Goal: Information Seeking & Learning: Learn about a topic

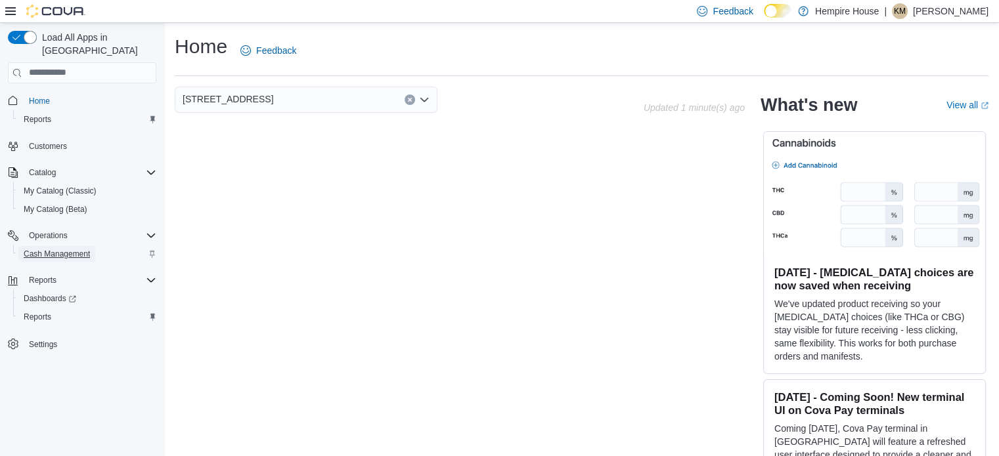
click at [59, 249] on span "Cash Management" at bounding box center [57, 254] width 66 height 11
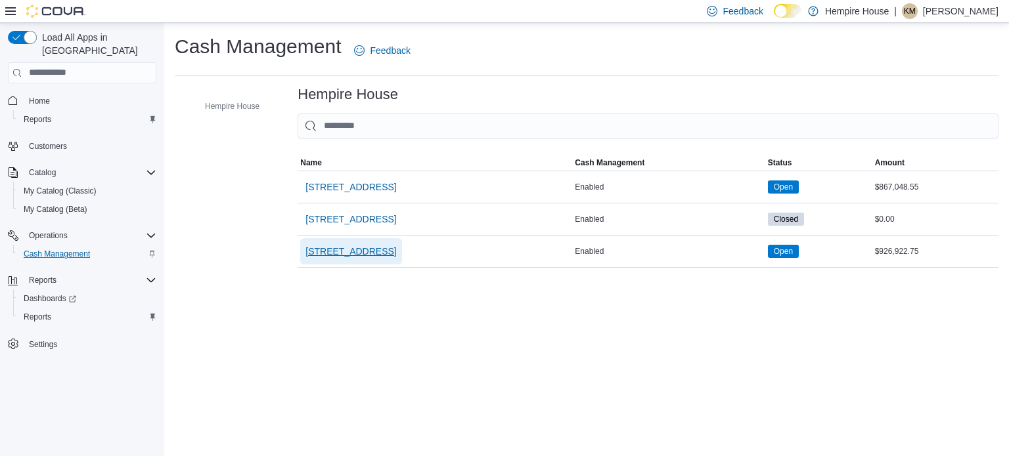
click at [350, 252] on span "[STREET_ADDRESS]" at bounding box center [350, 251] width 91 height 13
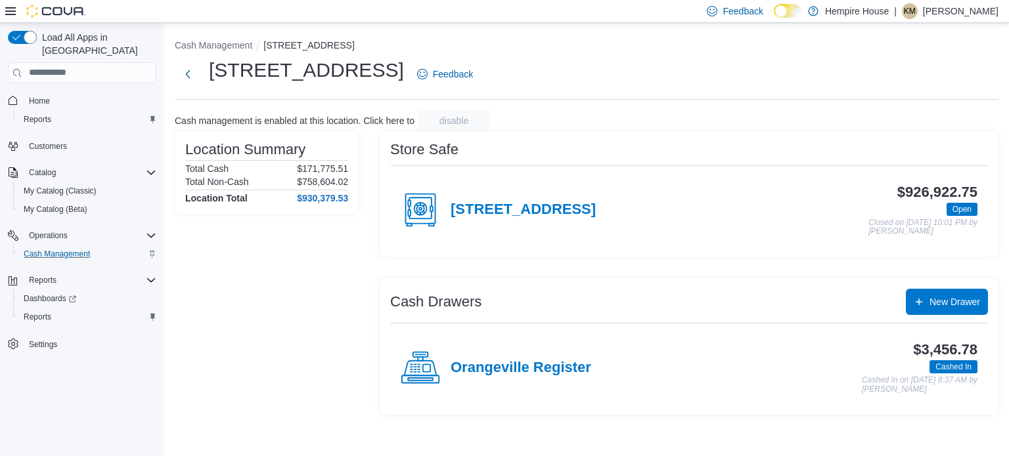
click at [528, 358] on div "Orangeville Register" at bounding box center [496, 368] width 190 height 39
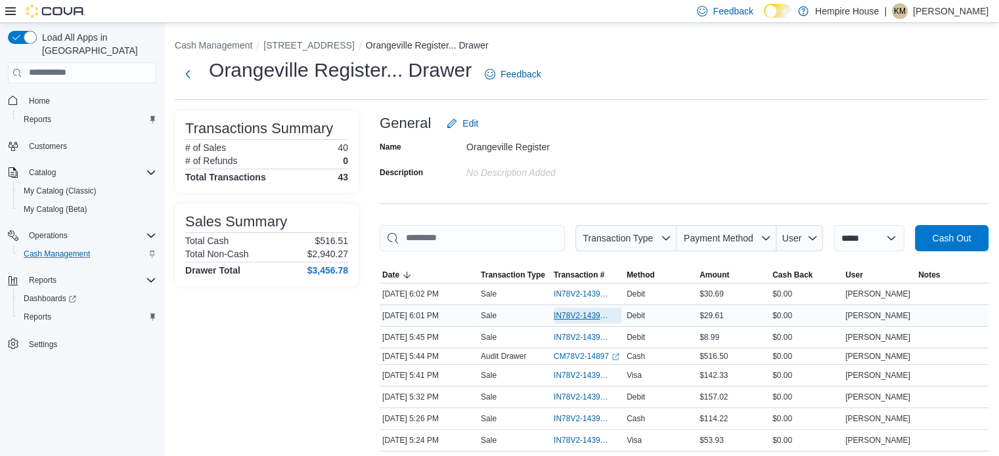
click at [561, 315] on span "IN78V2-143997" at bounding box center [581, 316] width 55 height 11
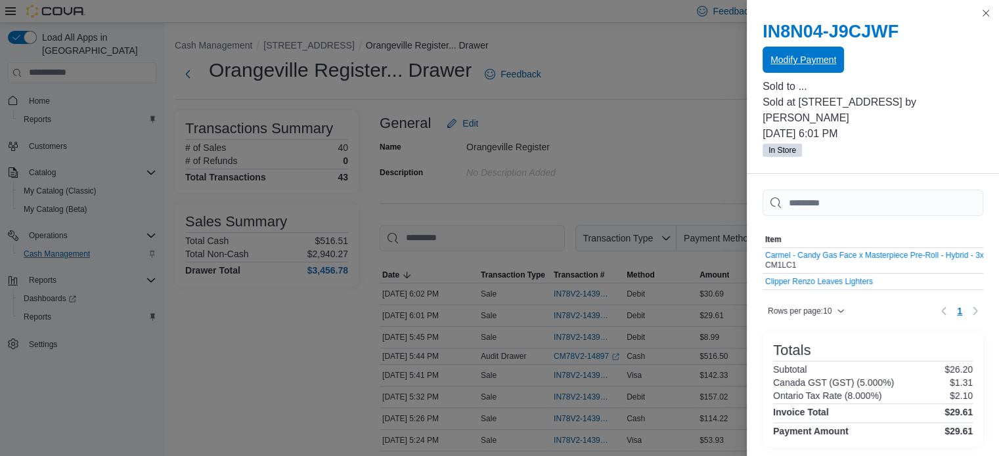
click at [817, 62] on span "Modify Payment" at bounding box center [803, 59] width 66 height 13
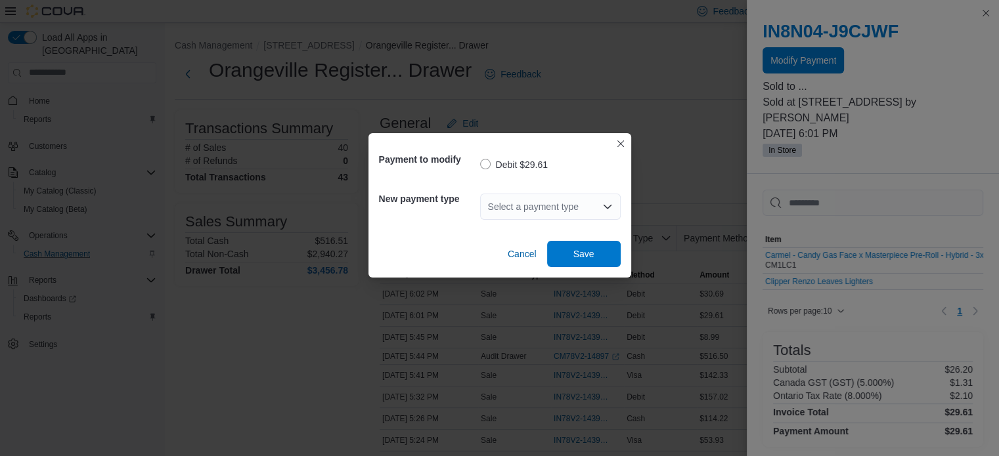
click at [550, 204] on div "Select a payment type" at bounding box center [550, 207] width 141 height 26
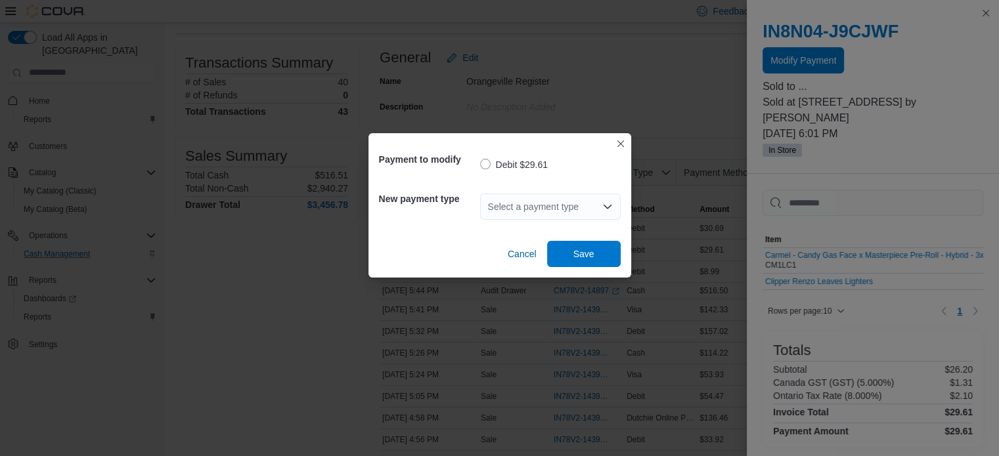
click at [541, 211] on div "Select a payment type Combo box. Selected. Combo box input. Select a payment ty…" at bounding box center [550, 207] width 141 height 26
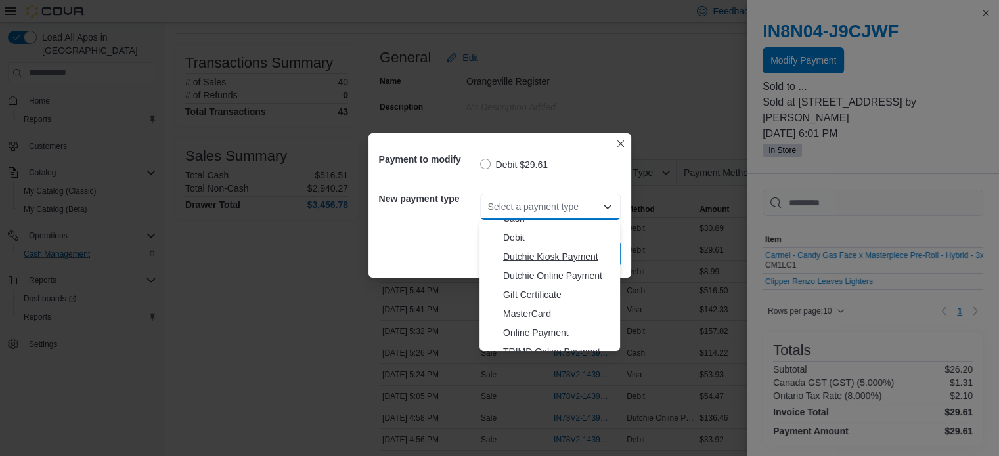
scroll to position [59, 0]
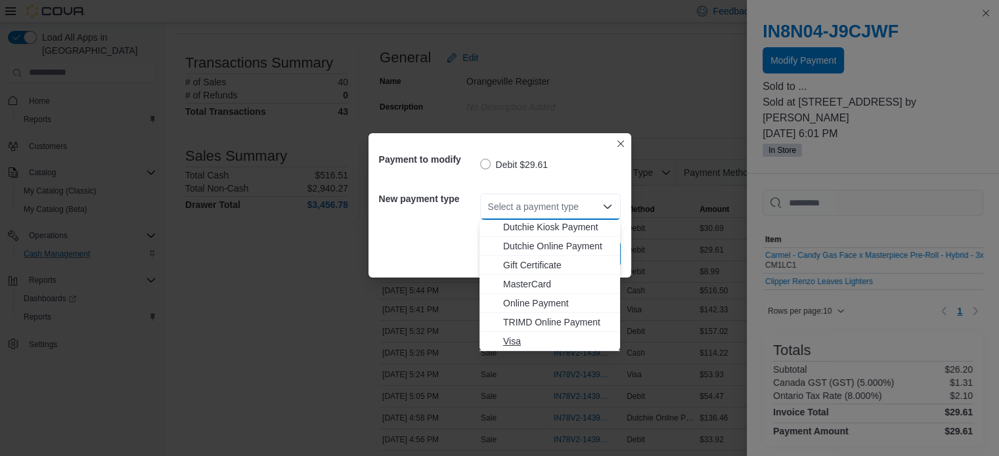
click at [546, 340] on span "Visa" at bounding box center [557, 341] width 109 height 13
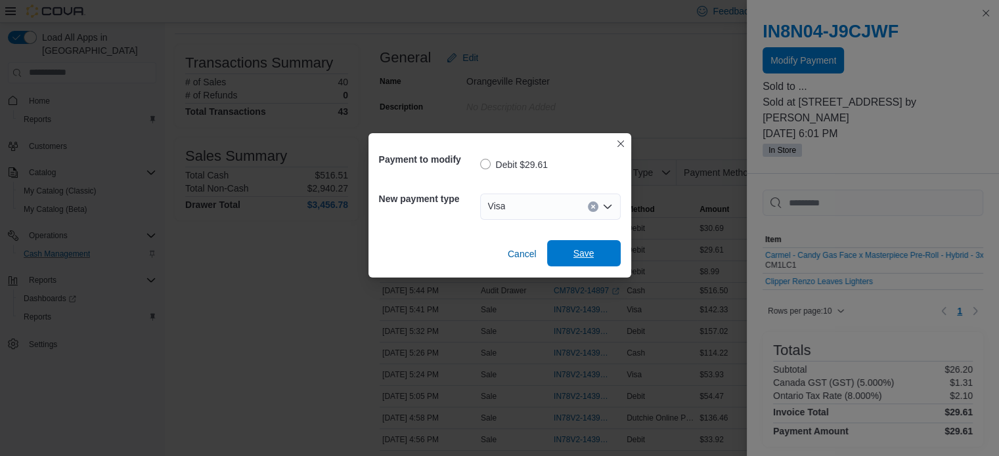
click at [567, 247] on span "Save" at bounding box center [584, 253] width 58 height 26
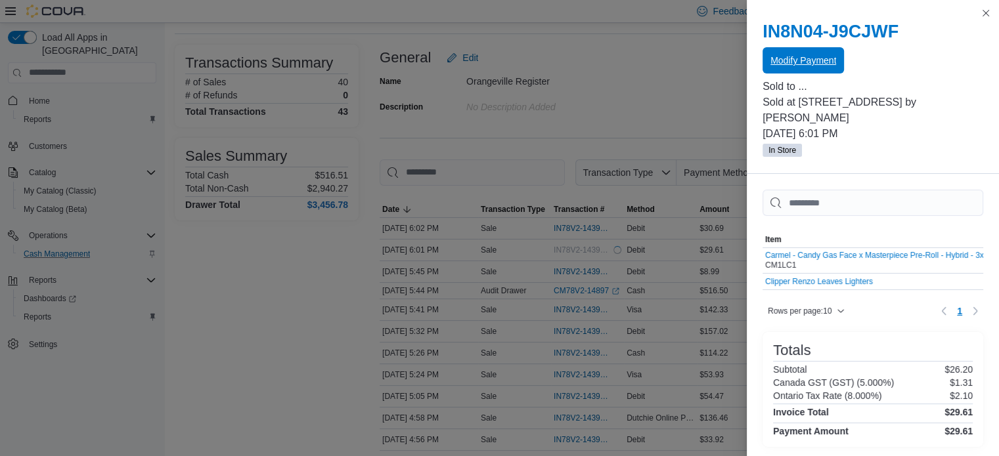
scroll to position [0, 0]
click at [985, 12] on button "Close this dialog" at bounding box center [986, 13] width 16 height 16
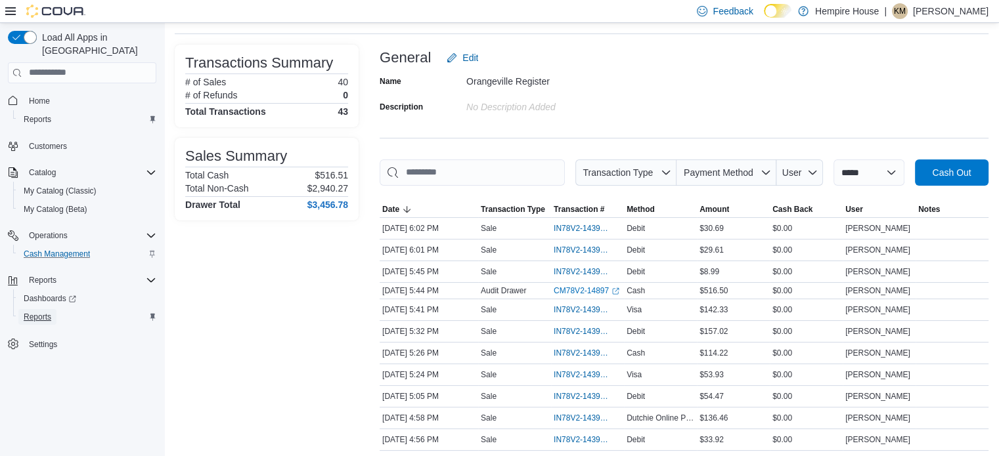
click at [39, 310] on span "Reports" at bounding box center [38, 317] width 28 height 16
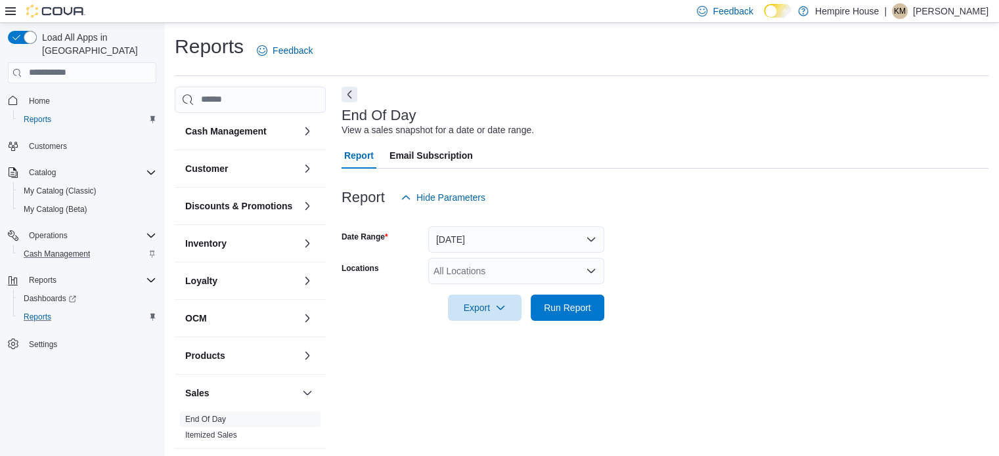
scroll to position [9, 0]
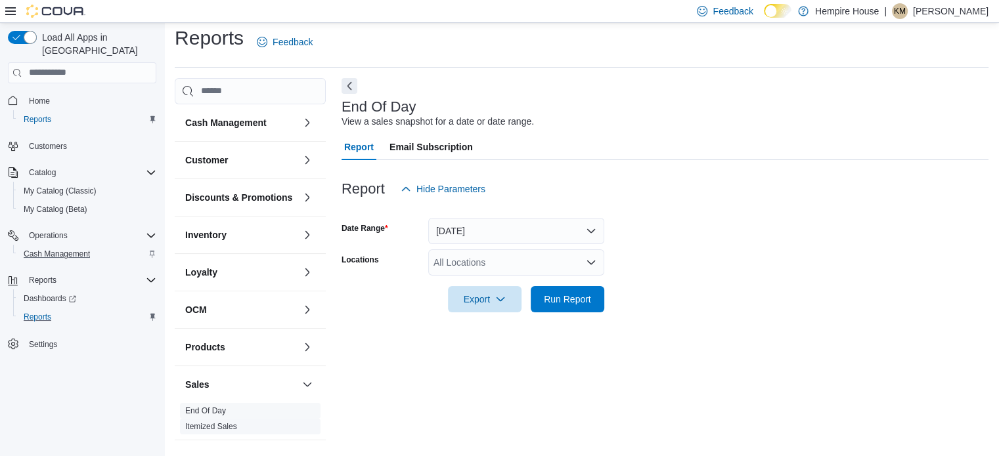
click at [213, 431] on link "Itemized Sales" at bounding box center [211, 426] width 52 height 9
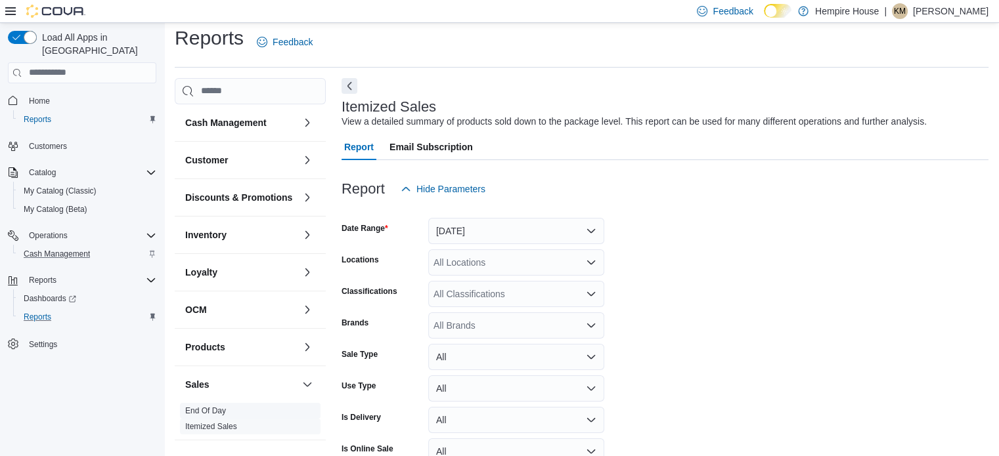
scroll to position [30, 0]
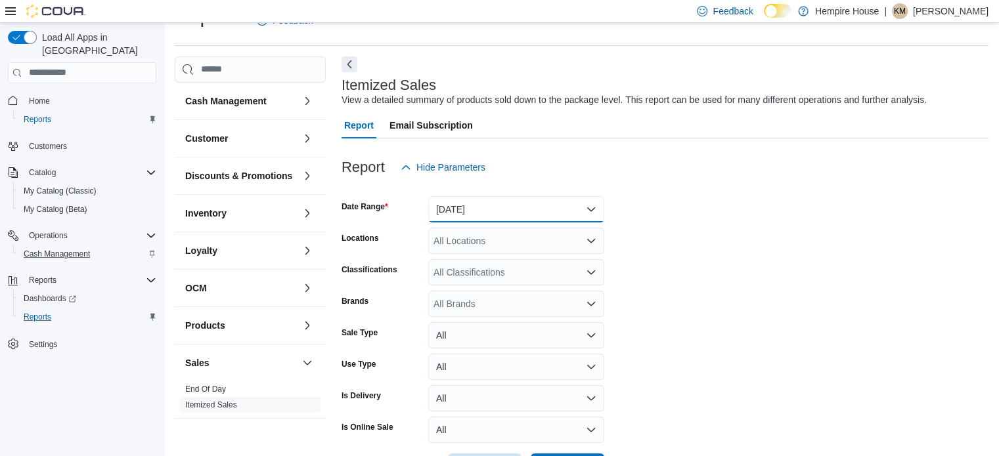
click at [498, 212] on button "[DATE]" at bounding box center [516, 209] width 176 height 26
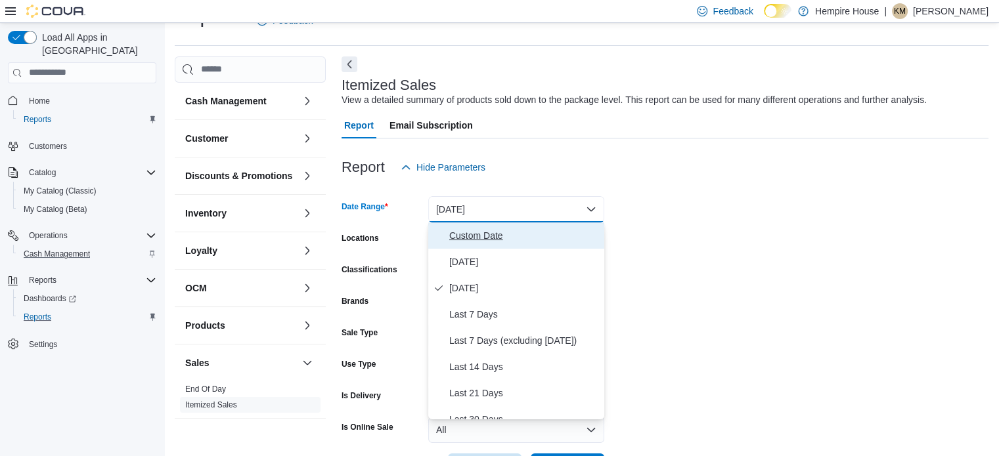
click at [498, 238] on span "Custom Date" at bounding box center [524, 236] width 150 height 16
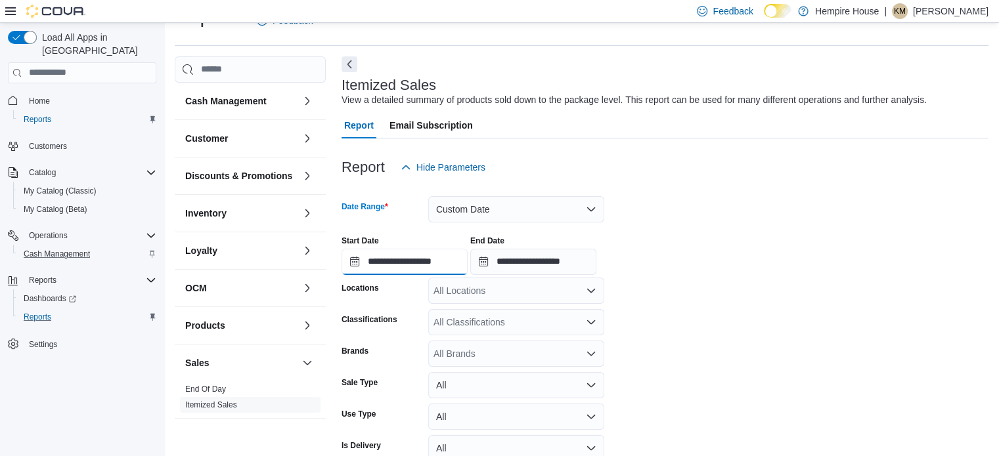
click at [381, 264] on input "**********" at bounding box center [404, 262] width 126 height 26
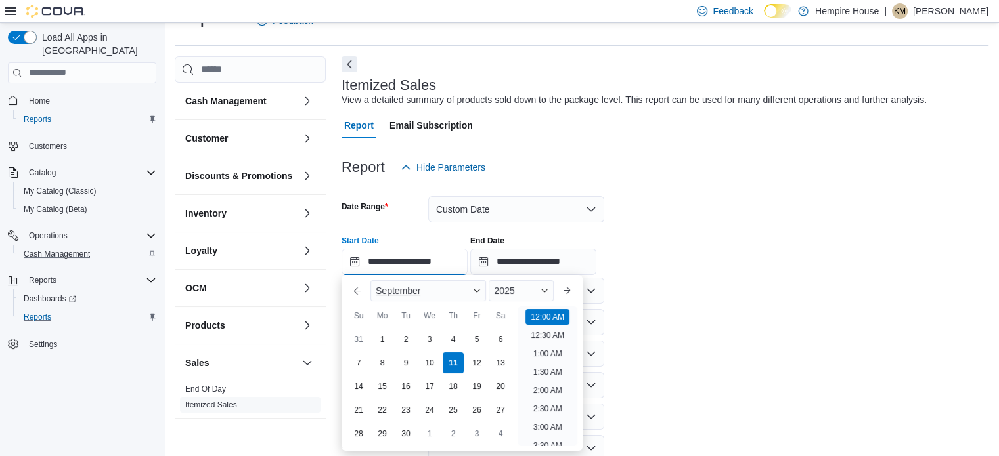
scroll to position [41, 0]
click at [357, 364] on div "7" at bounding box center [358, 362] width 23 height 23
type input "**********"
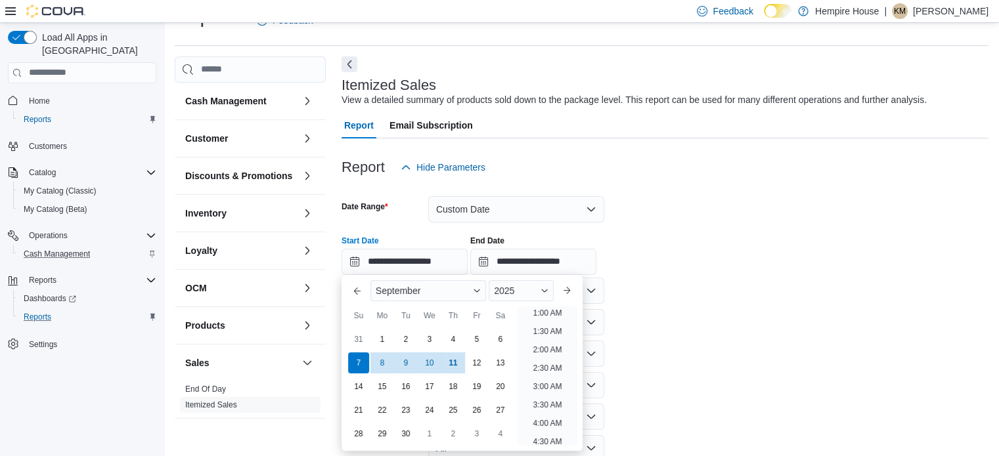
scroll to position [3, 0]
click at [588, 268] on input "**********" at bounding box center [533, 262] width 126 height 26
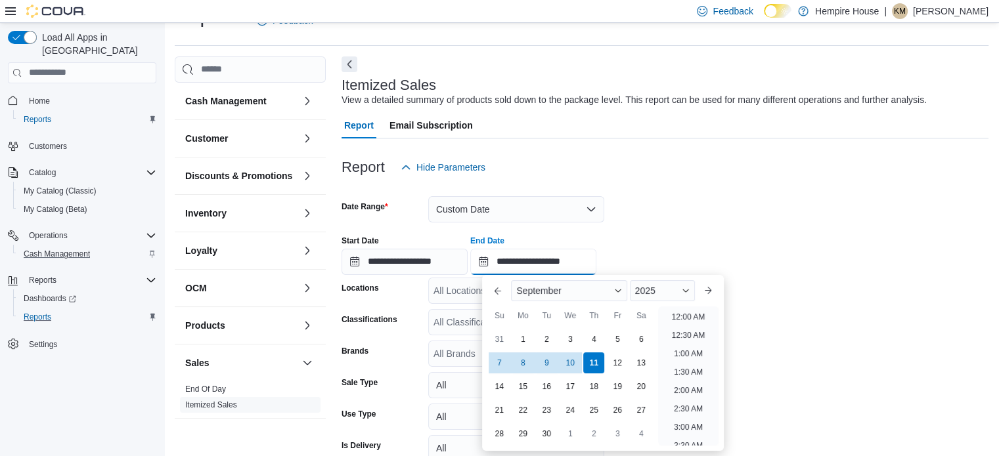
scroll to position [746, 0]
click at [496, 366] on div "7" at bounding box center [499, 362] width 23 height 23
type input "**********"
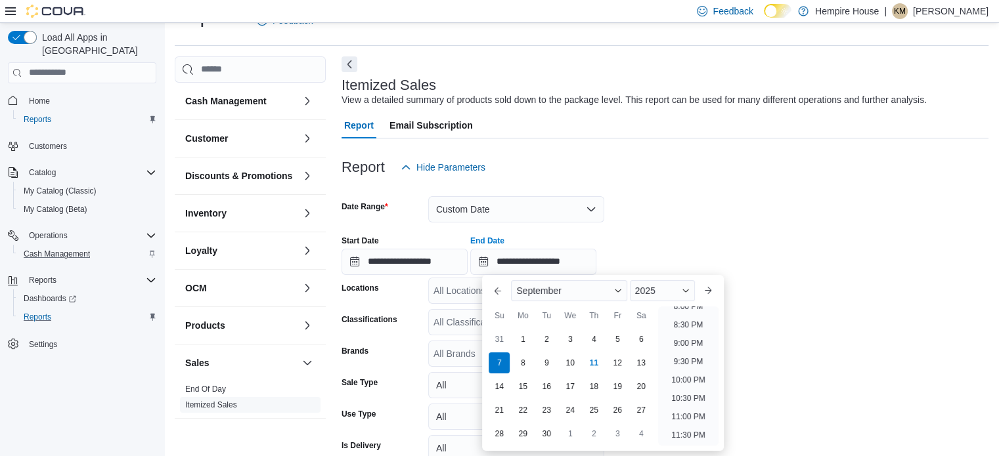
click at [820, 215] on form "**********" at bounding box center [664, 355] width 647 height 349
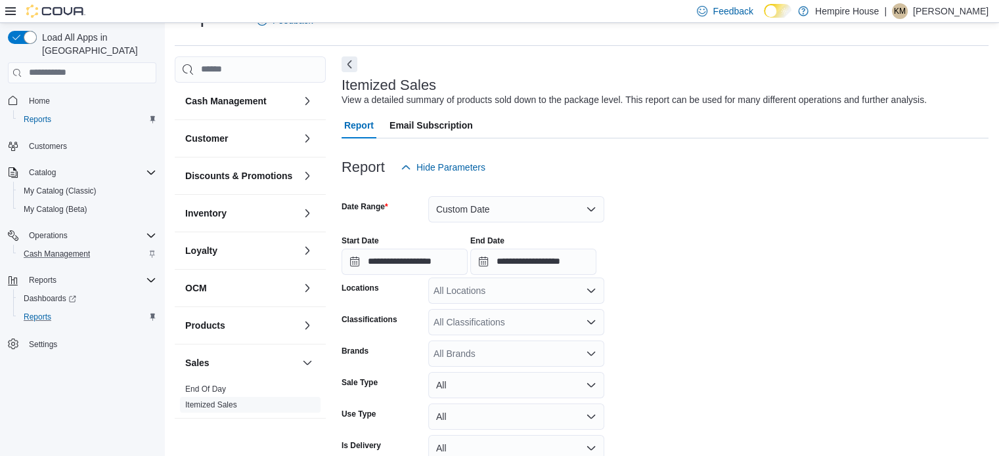
click at [508, 293] on div "All Locations" at bounding box center [516, 291] width 176 height 26
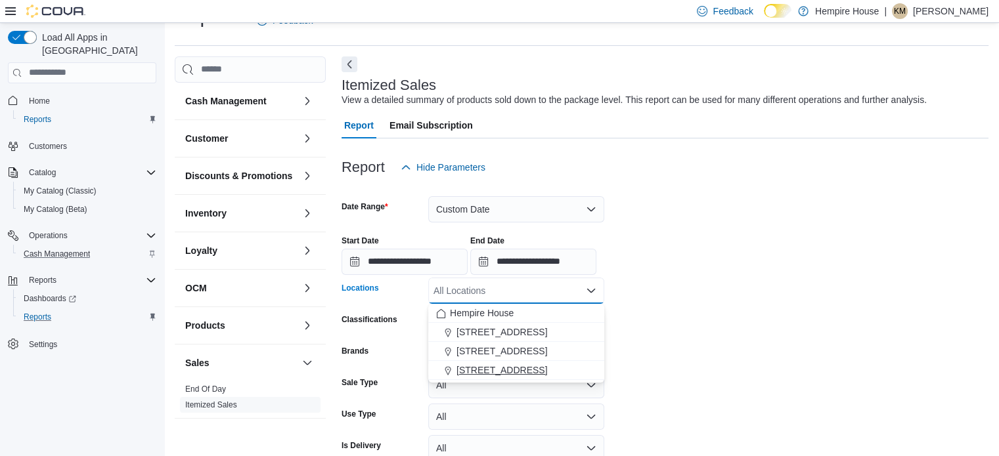
click at [498, 371] on span "[STREET_ADDRESS]" at bounding box center [501, 370] width 91 height 13
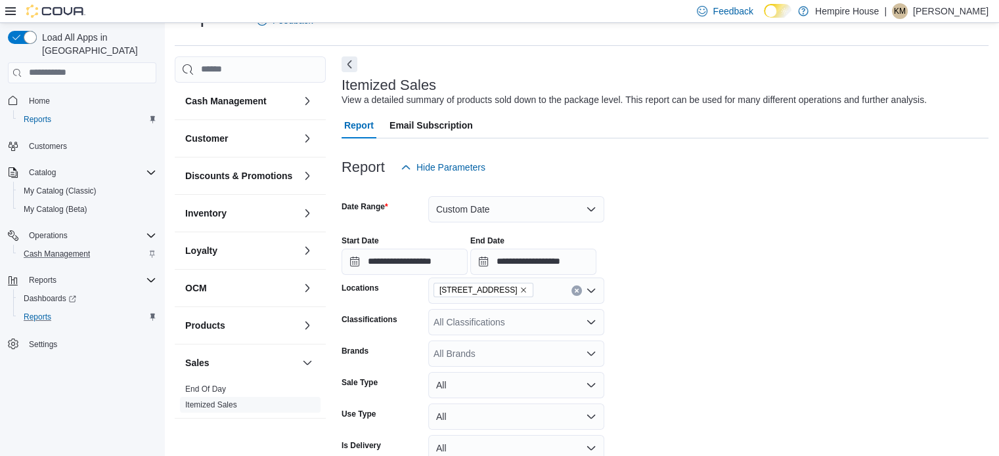
click at [746, 356] on form "**********" at bounding box center [664, 355] width 647 height 349
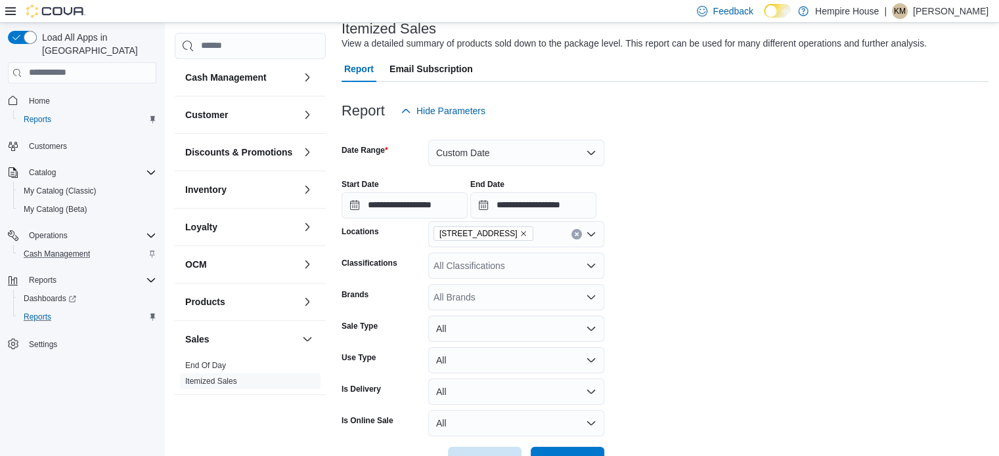
scroll to position [129, 0]
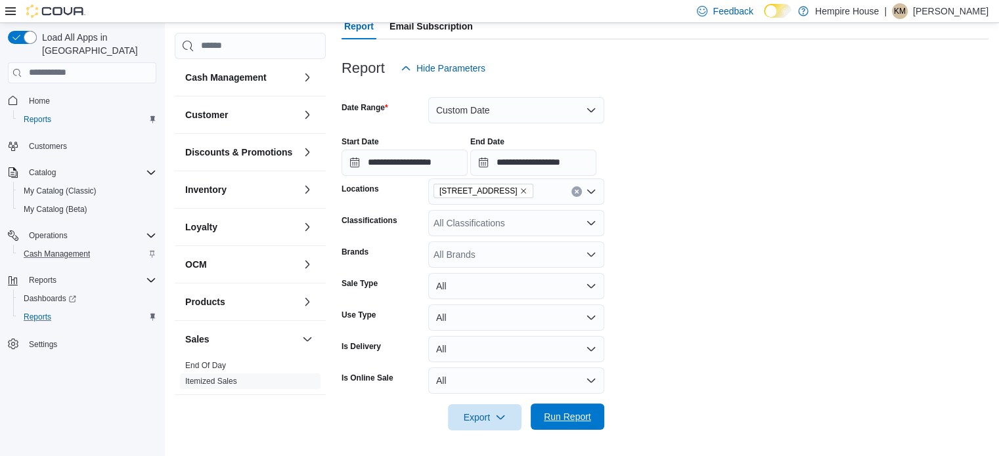
click at [571, 409] on span "Run Report" at bounding box center [567, 417] width 58 height 26
click at [644, 354] on form "**********" at bounding box center [666, 255] width 650 height 349
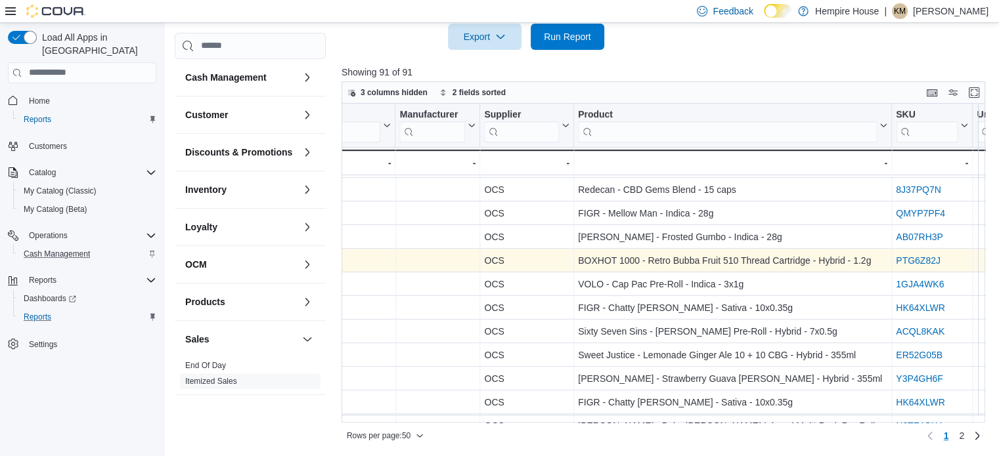
scroll to position [941, 1405]
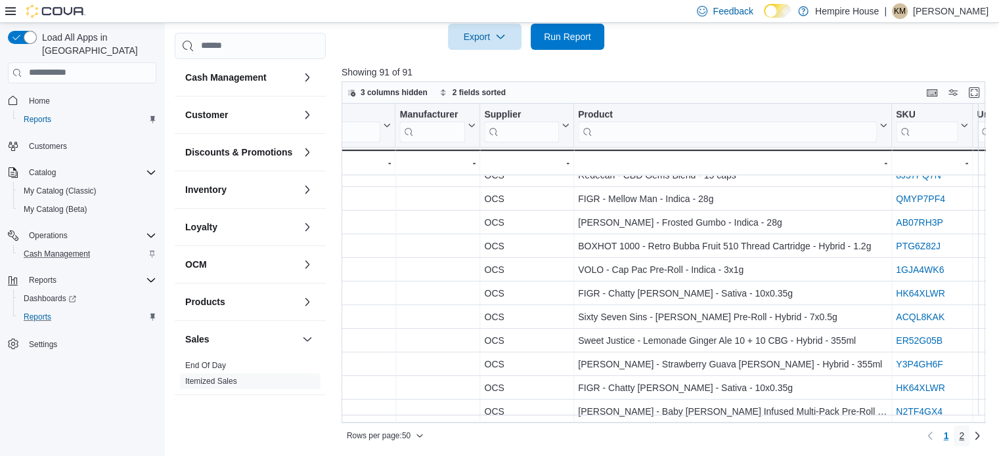
click at [964, 435] on span "2" at bounding box center [961, 435] width 5 height 13
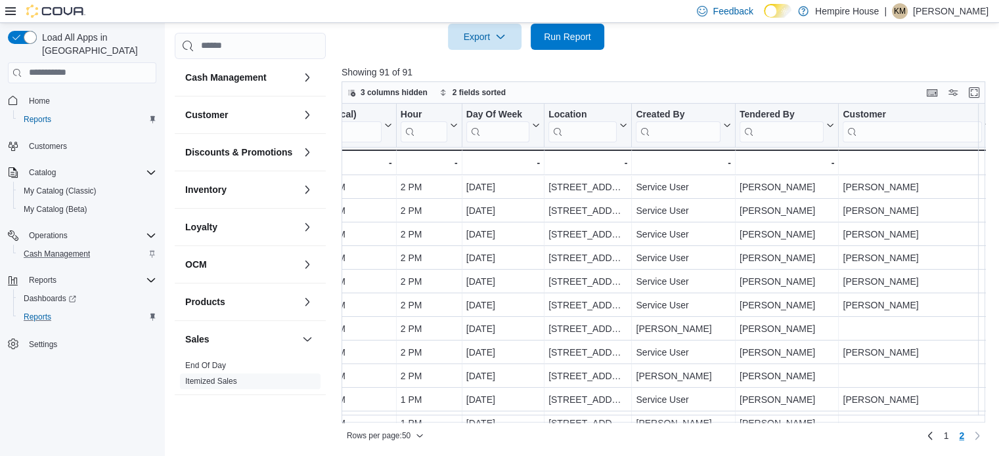
scroll to position [0, 276]
click at [705, 56] on div at bounding box center [666, 58] width 650 height 16
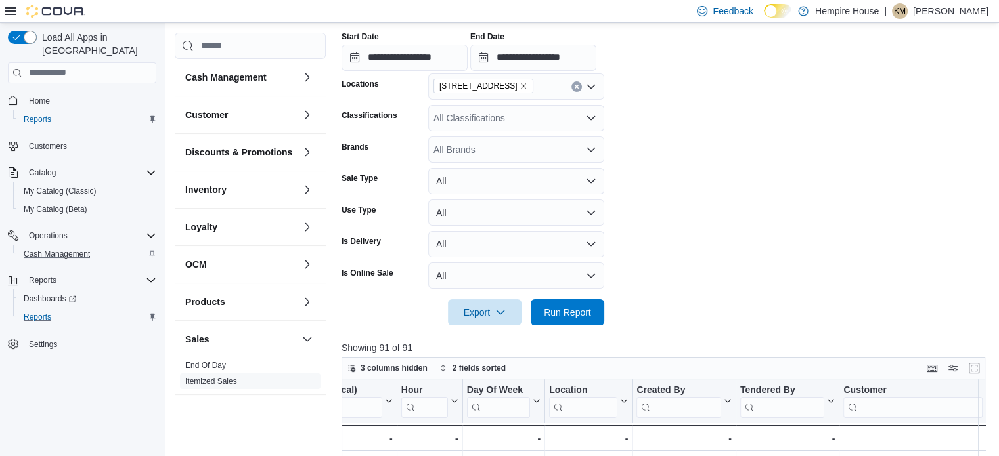
scroll to position [182, 0]
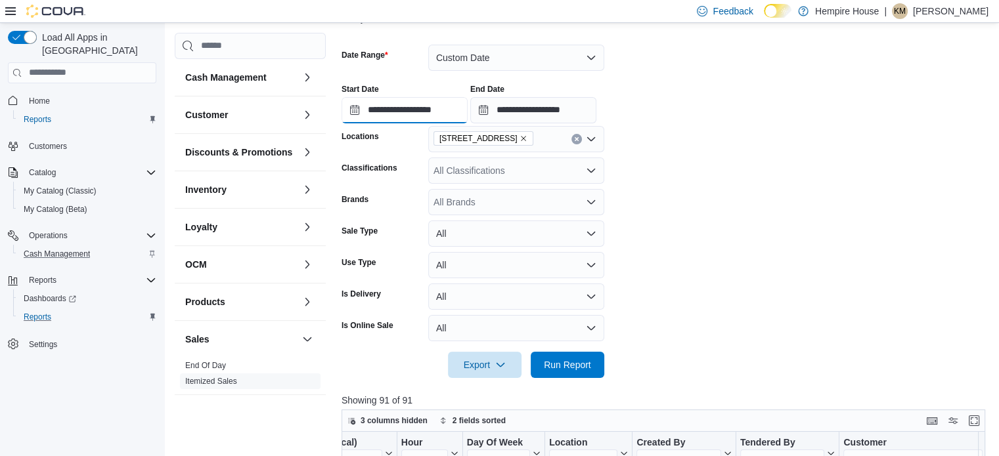
click at [426, 110] on input "**********" at bounding box center [404, 110] width 126 height 26
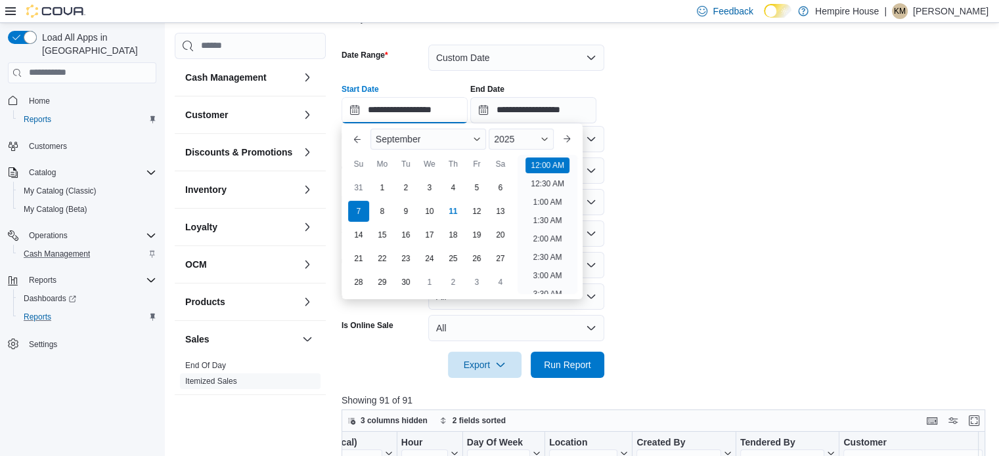
scroll to position [41, 0]
click at [384, 206] on div "8" at bounding box center [381, 211] width 23 height 23
type input "**********"
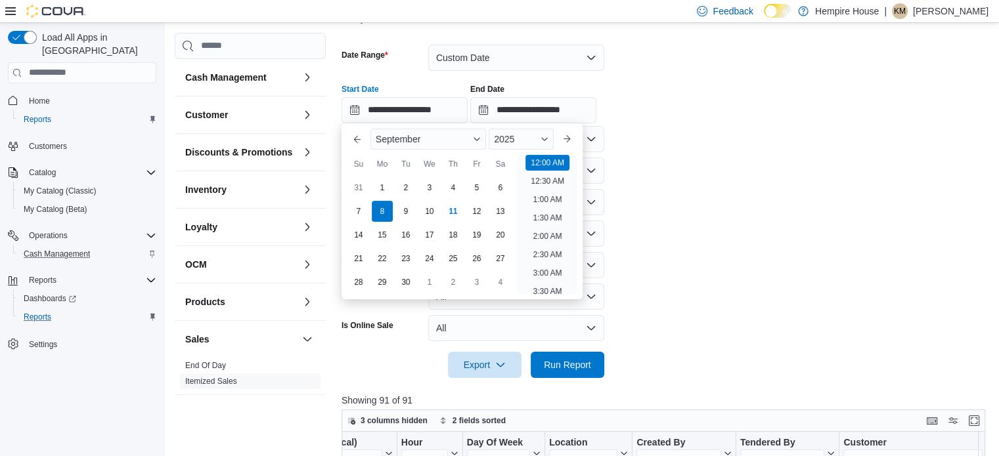
click at [662, 114] on div "**********" at bounding box center [666, 99] width 650 height 50
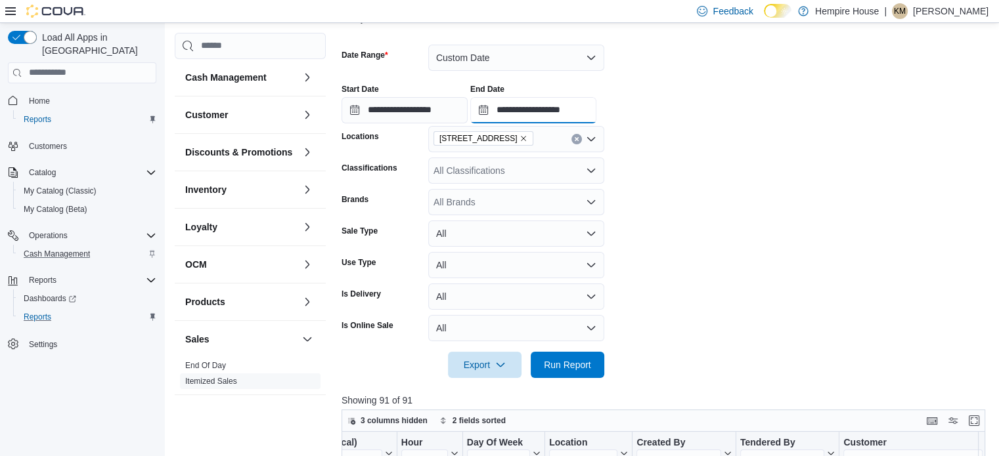
click at [560, 113] on input "**********" at bounding box center [533, 110] width 126 height 26
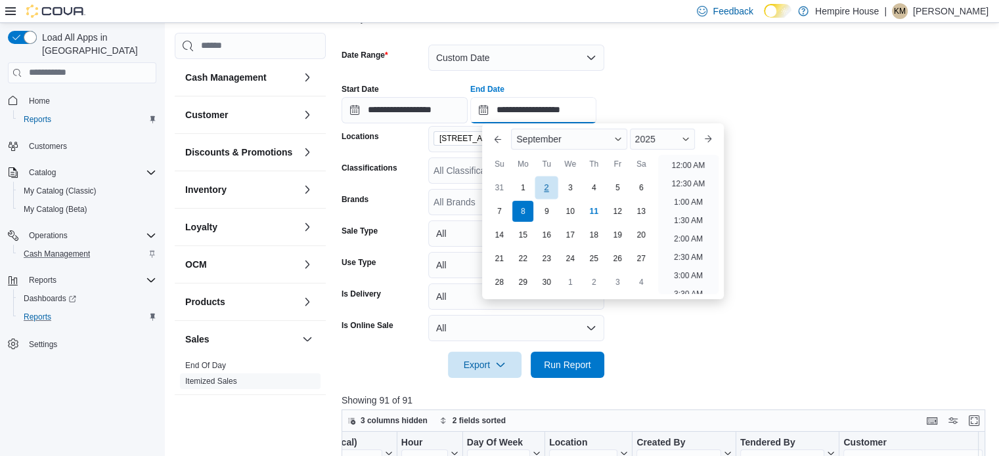
scroll to position [746, 0]
click at [527, 215] on div "8" at bounding box center [523, 211] width 23 height 23
click at [736, 69] on form "**********" at bounding box center [666, 203] width 650 height 349
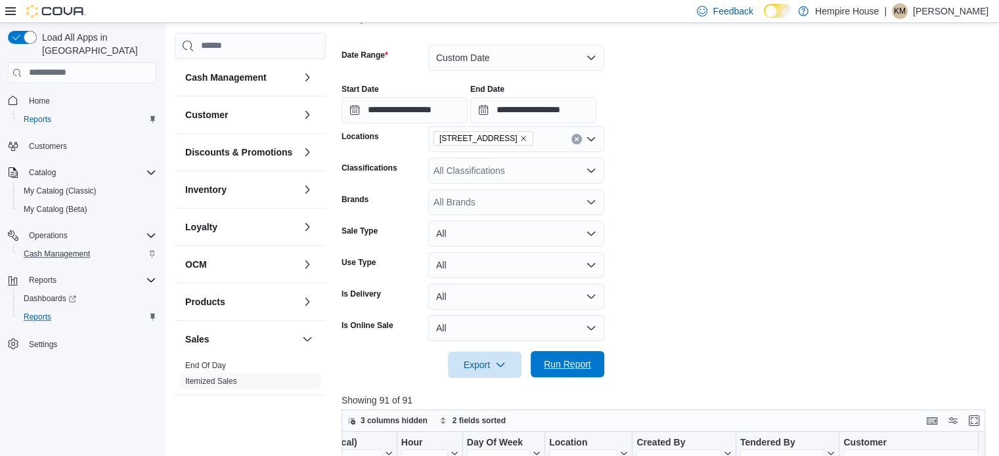
click at [547, 367] on span "Run Report" at bounding box center [567, 364] width 47 height 13
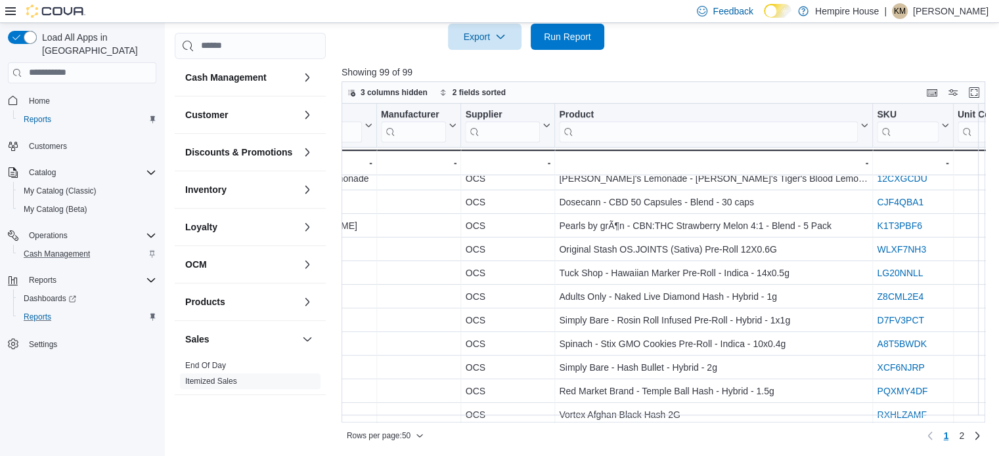
scroll to position [941, 1369]
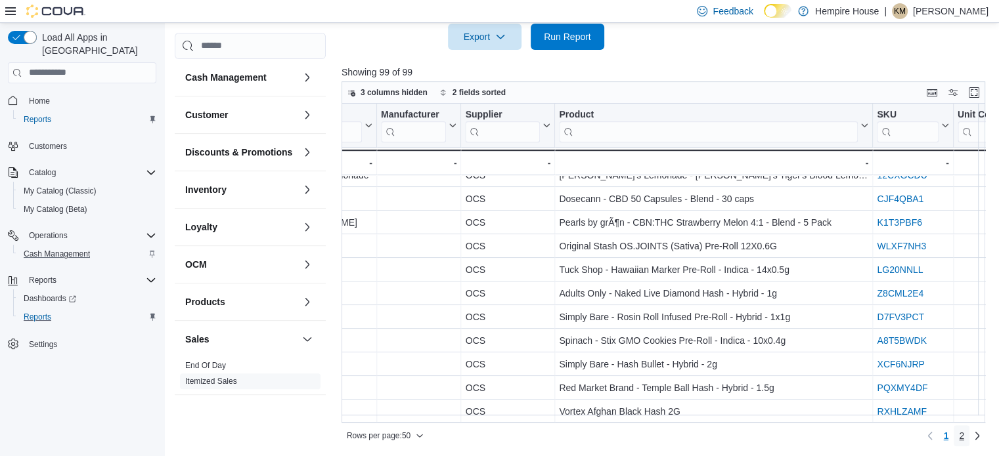
click at [964, 440] on span "2" at bounding box center [961, 435] width 5 height 13
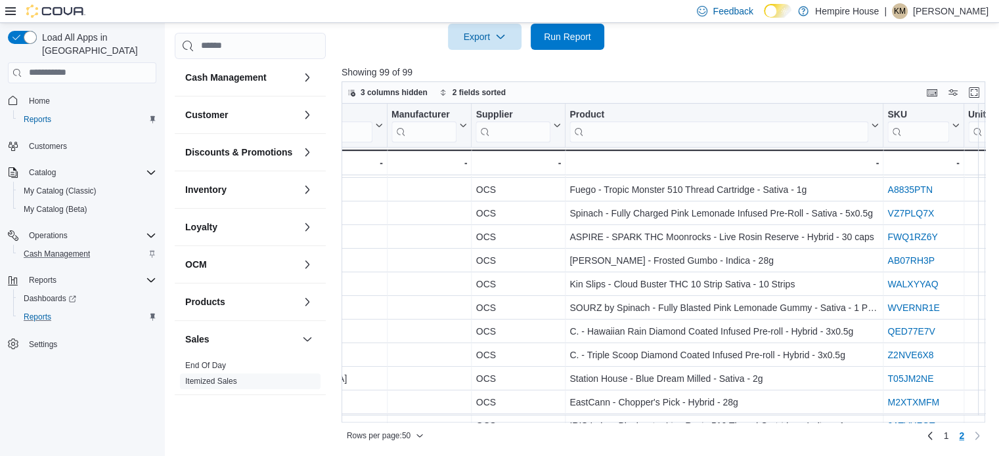
scroll to position [854, 1358]
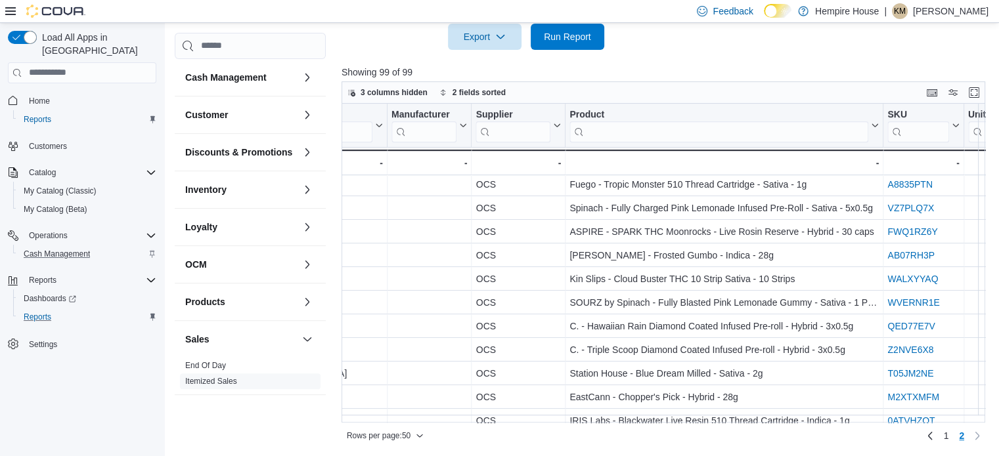
click at [954, 7] on p "[PERSON_NAME]" at bounding box center [951, 11] width 76 height 16
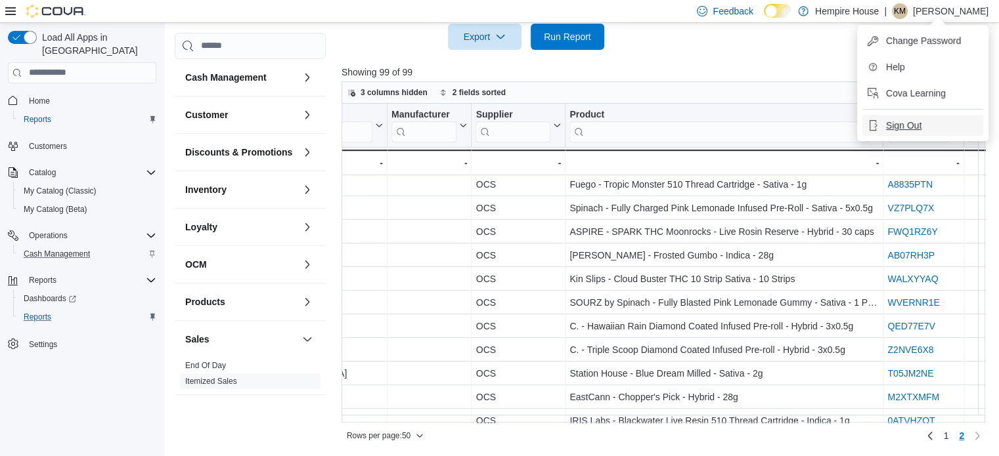
click at [911, 119] on span "Sign Out" at bounding box center [903, 125] width 35 height 13
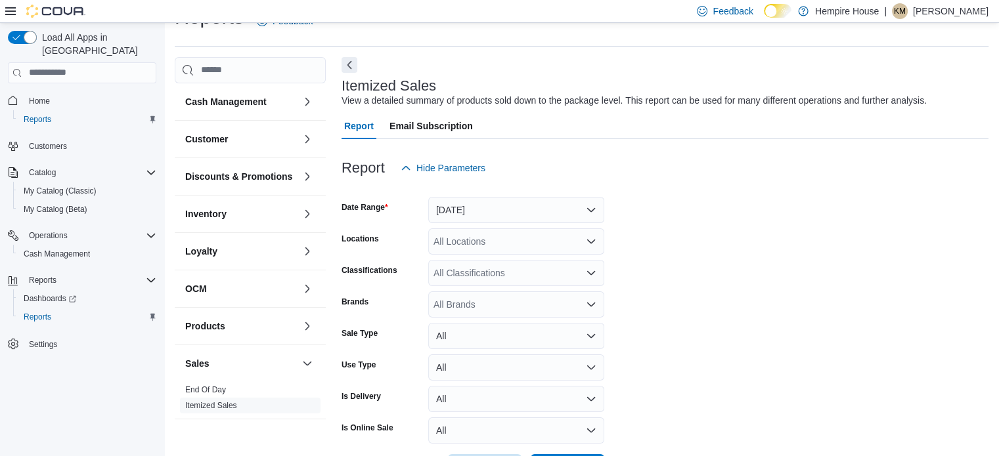
scroll to position [30, 0]
click at [210, 443] on div "Cash Management Cash Management Cash Out Details Customer Customer Queue Discou…" at bounding box center [250, 261] width 151 height 411
click at [474, 206] on button "[DATE]" at bounding box center [516, 209] width 176 height 26
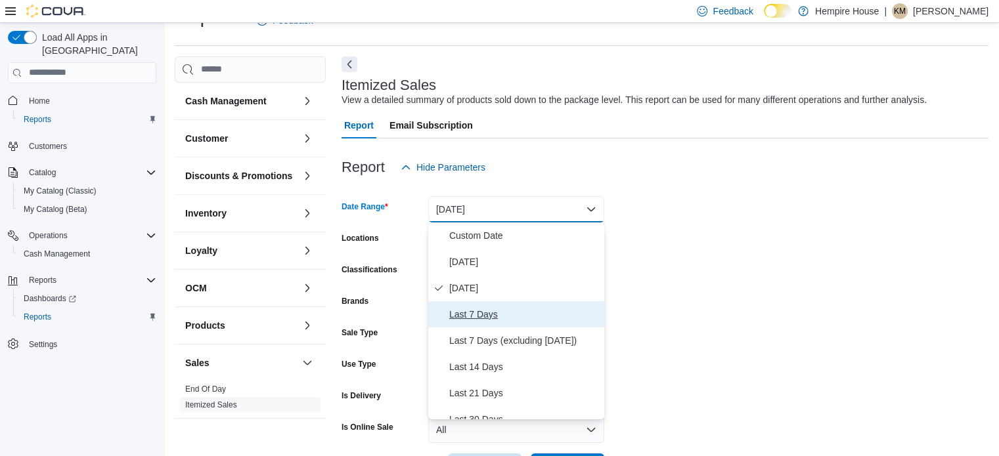
click at [494, 320] on span "Last 7 Days" at bounding box center [524, 315] width 150 height 16
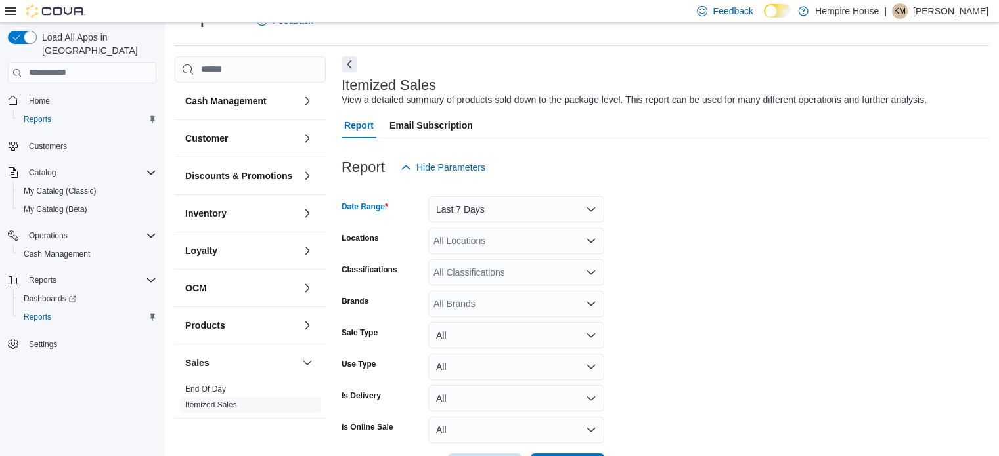
drag, startPoint x: 488, startPoint y: 236, endPoint x: 490, endPoint y: 244, distance: 8.1
click at [488, 235] on div "All Locations" at bounding box center [516, 241] width 176 height 26
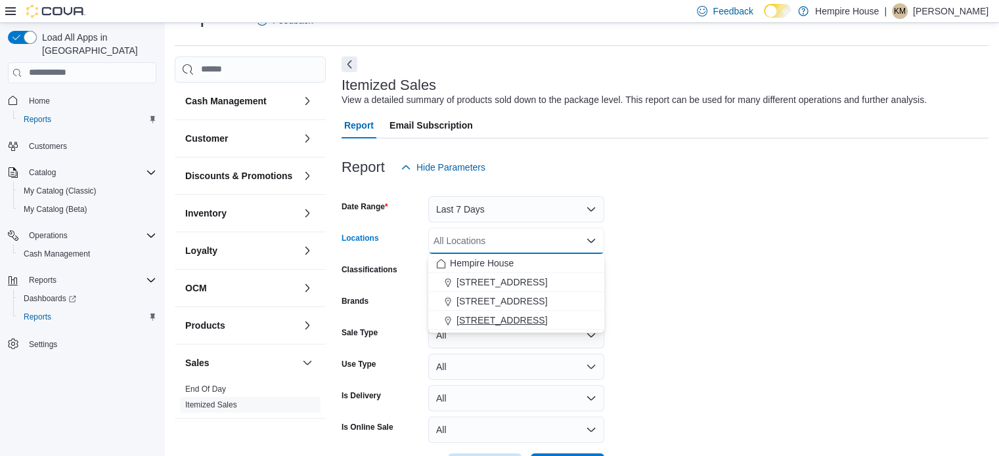
click at [502, 322] on span "[STREET_ADDRESS]" at bounding box center [501, 320] width 91 height 13
click at [804, 320] on form "Date Range Last 7 Days Locations [STREET_ADDRESS] Combo box. Selected. [STREET_…" at bounding box center [664, 330] width 647 height 299
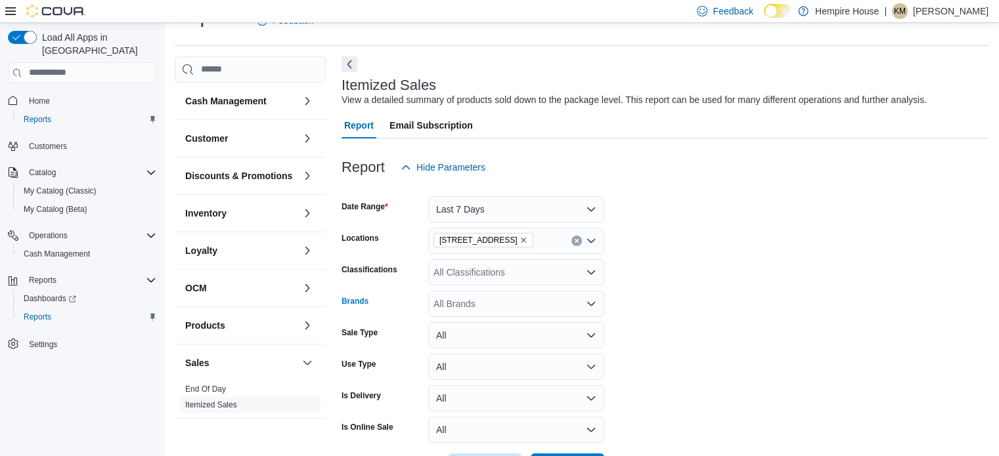
click at [529, 304] on div "All Brands" at bounding box center [516, 304] width 176 height 26
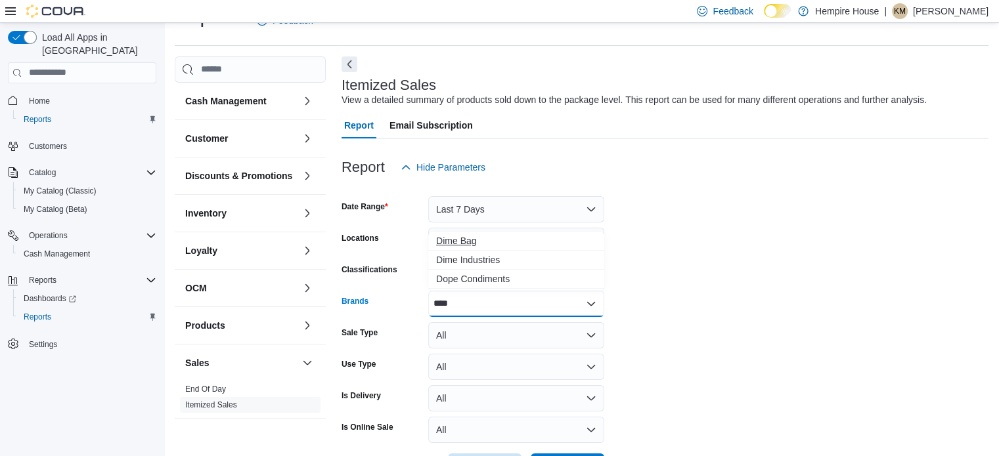
type input "****"
click at [452, 239] on span "Dime Bag" at bounding box center [516, 240] width 160 height 13
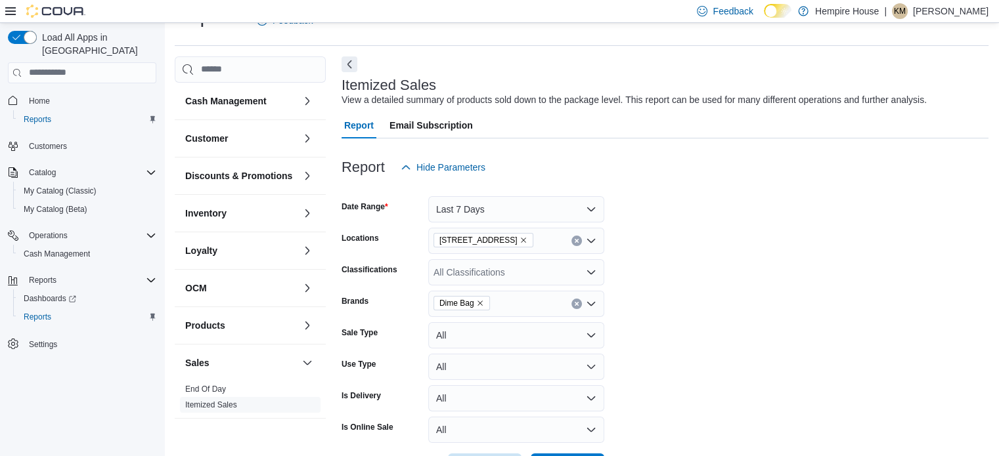
click at [812, 285] on form "Date Range Last 7 Days Locations [STREET_ADDRESS] Classifications All Classific…" at bounding box center [664, 330] width 647 height 299
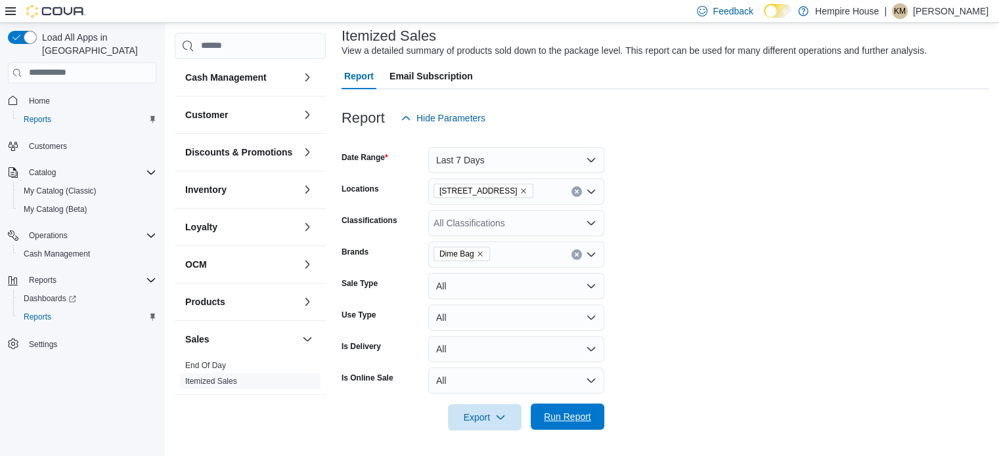
click at [575, 425] on span "Run Report" at bounding box center [567, 417] width 58 height 26
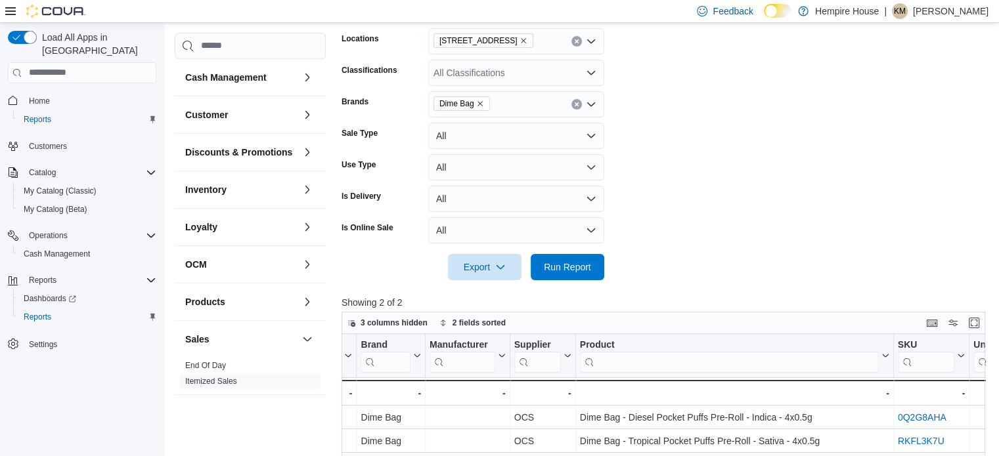
scroll to position [66, 0]
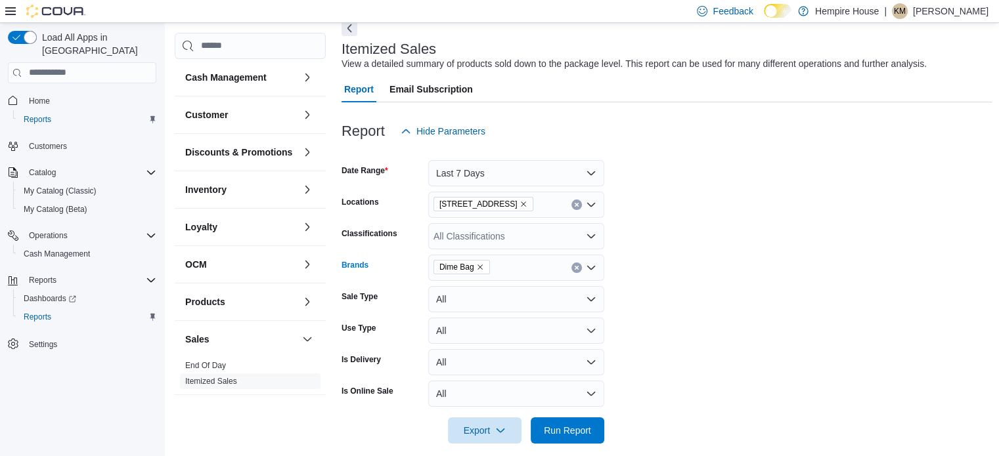
click at [479, 267] on icon "Remove Dime Bag from selection in this group" at bounding box center [480, 267] width 8 height 8
click at [479, 267] on div "Dime Bag" at bounding box center [516, 268] width 176 height 26
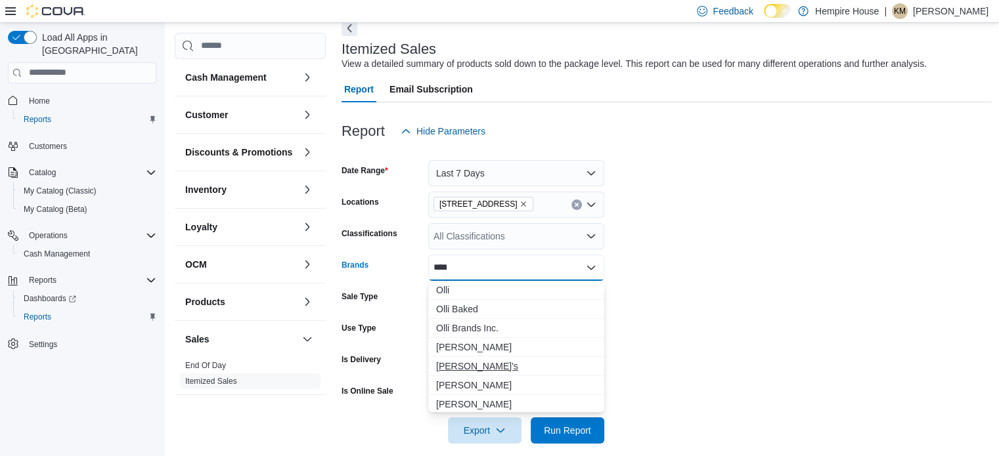
type input "****"
click at [454, 362] on span "[PERSON_NAME]'s" at bounding box center [516, 366] width 160 height 13
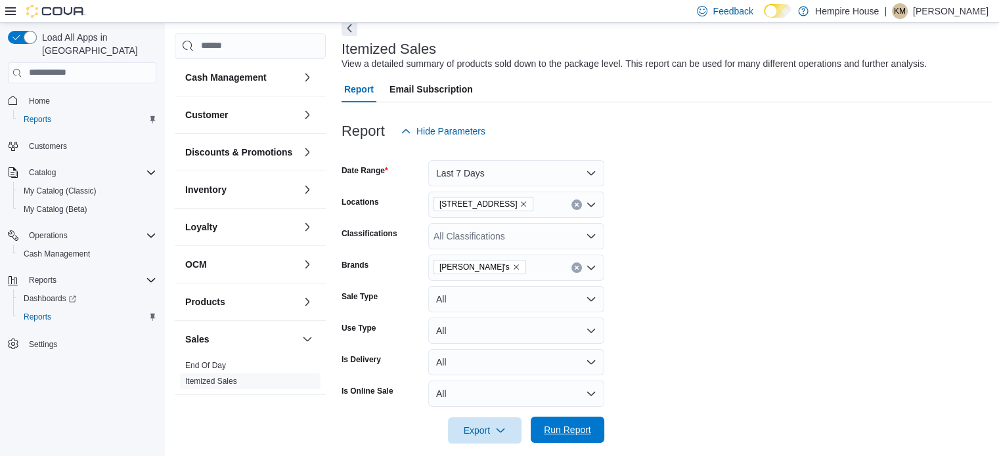
click at [588, 433] on span "Run Report" at bounding box center [567, 430] width 47 height 13
click at [690, 365] on form "Date Range Last 7 Days Locations [STREET_ADDRESS] Classifications All Classific…" at bounding box center [664, 293] width 647 height 299
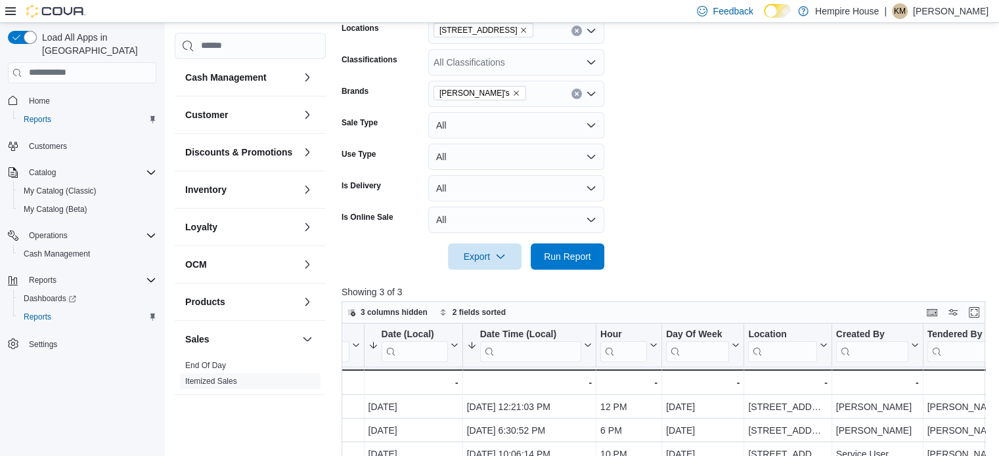
scroll to position [132, 0]
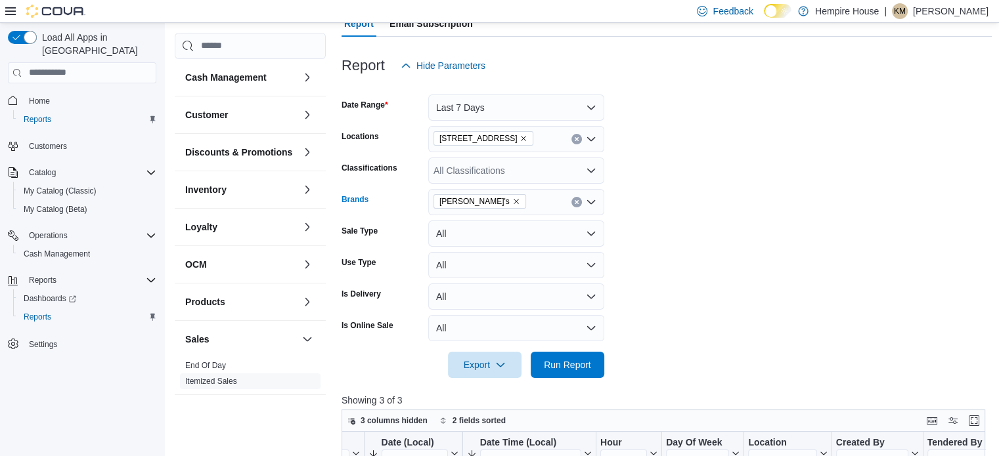
click at [512, 204] on icon "Remove Olli O's from selection in this group" at bounding box center [516, 202] width 8 height 8
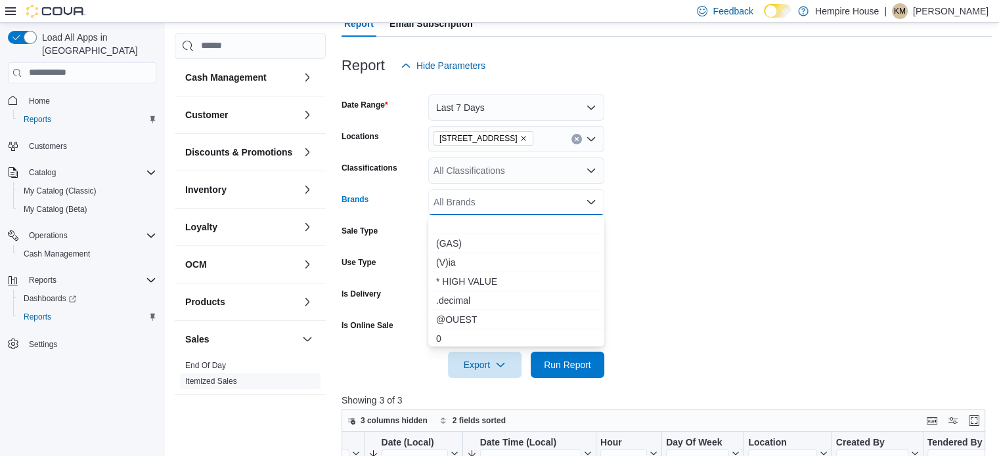
click at [481, 202] on div "All Brands" at bounding box center [516, 202] width 176 height 26
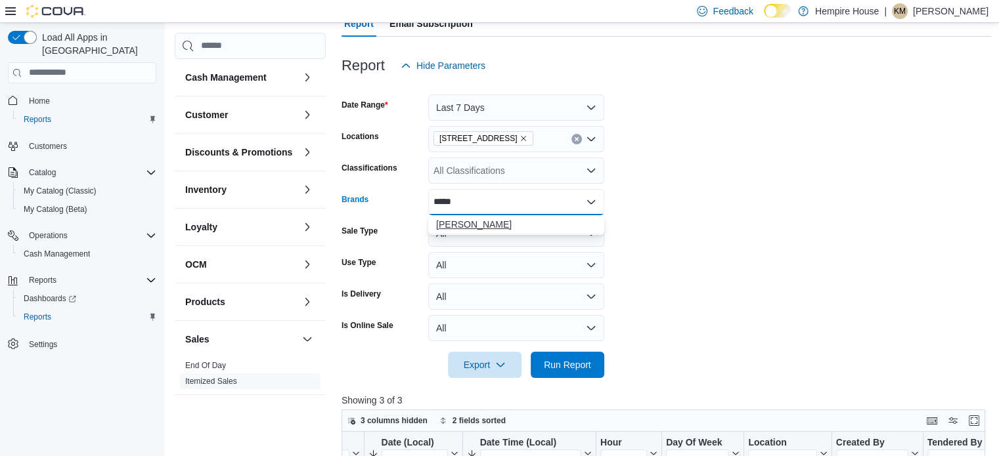
type input "*****"
click at [466, 226] on span "[PERSON_NAME]" at bounding box center [516, 224] width 160 height 13
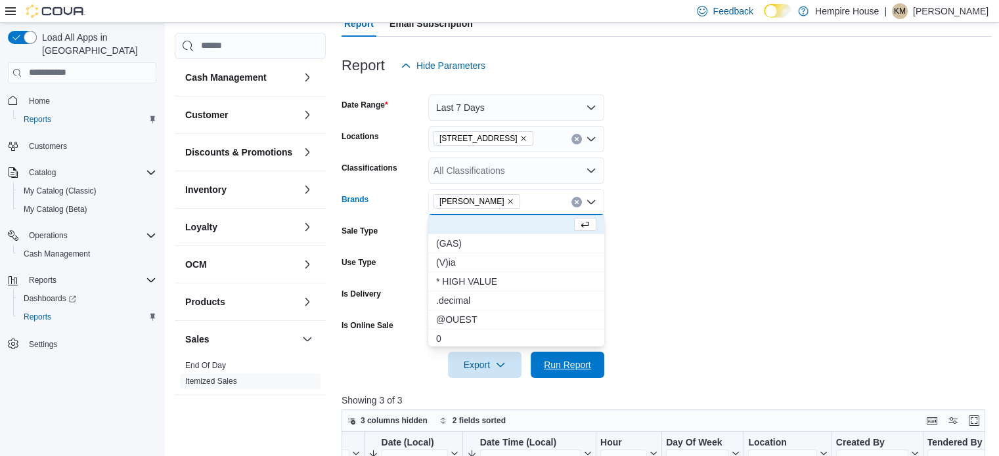
click at [575, 364] on span "Run Report" at bounding box center [567, 365] width 47 height 13
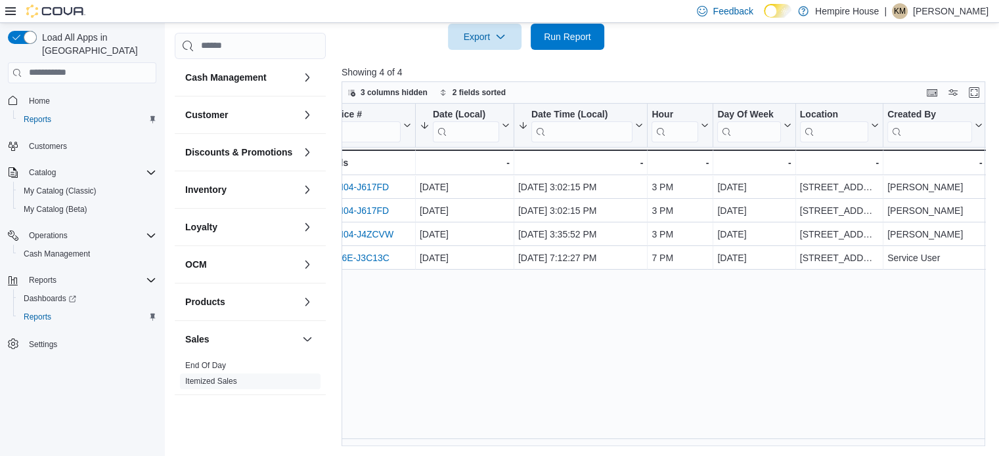
scroll to position [0, 24]
click at [308, 1] on div "Feedback Dark Mode Hempire House | KM [PERSON_NAME]" at bounding box center [499, 11] width 999 height 23
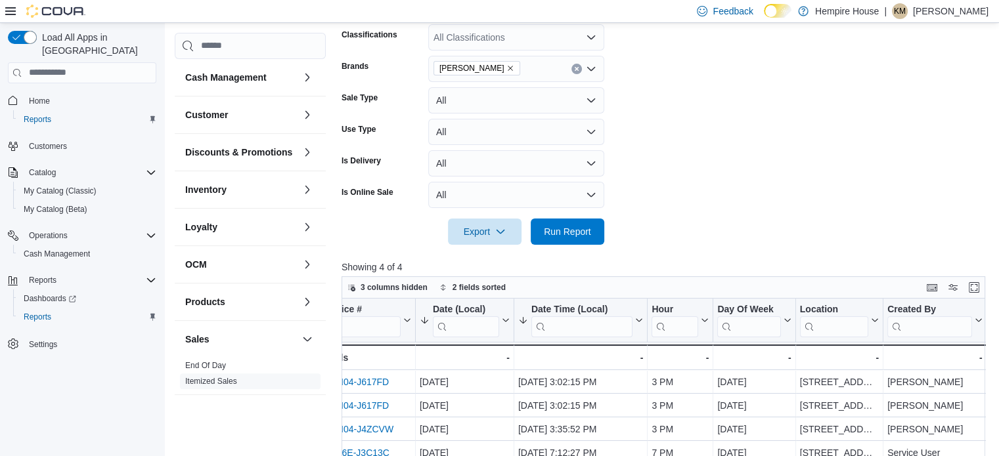
scroll to position [263, 0]
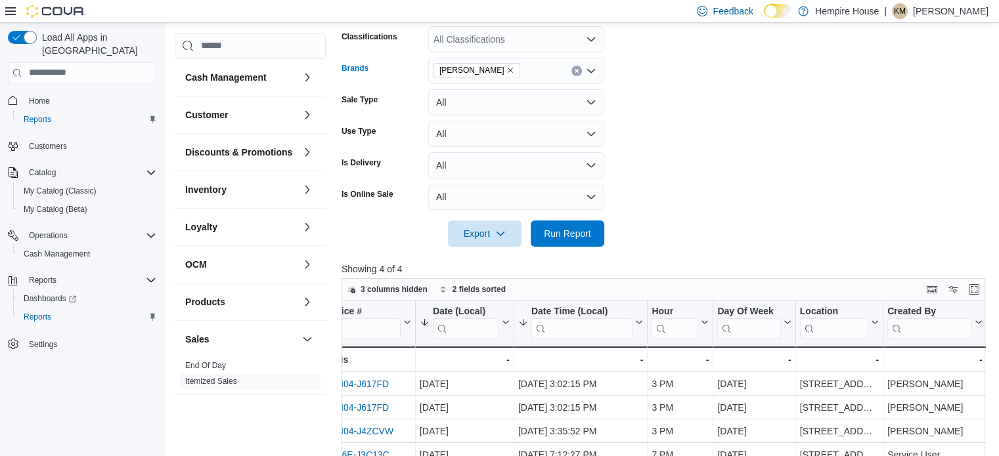
click at [506, 70] on icon "Remove MOLLO from selection in this group" at bounding box center [510, 70] width 8 height 8
click at [475, 70] on div "[PERSON_NAME]" at bounding box center [516, 71] width 176 height 26
type input "*****"
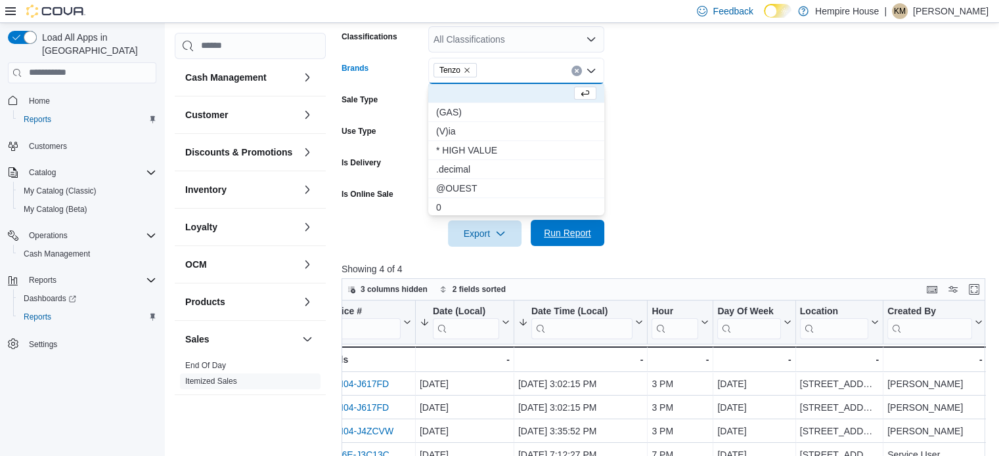
click at [581, 239] on span "Run Report" at bounding box center [567, 233] width 47 height 13
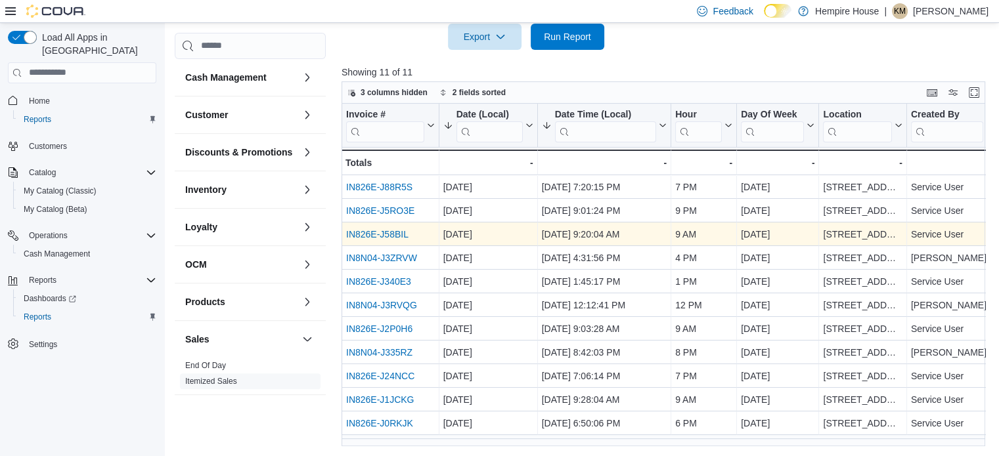
click at [615, 57] on div at bounding box center [666, 58] width 650 height 16
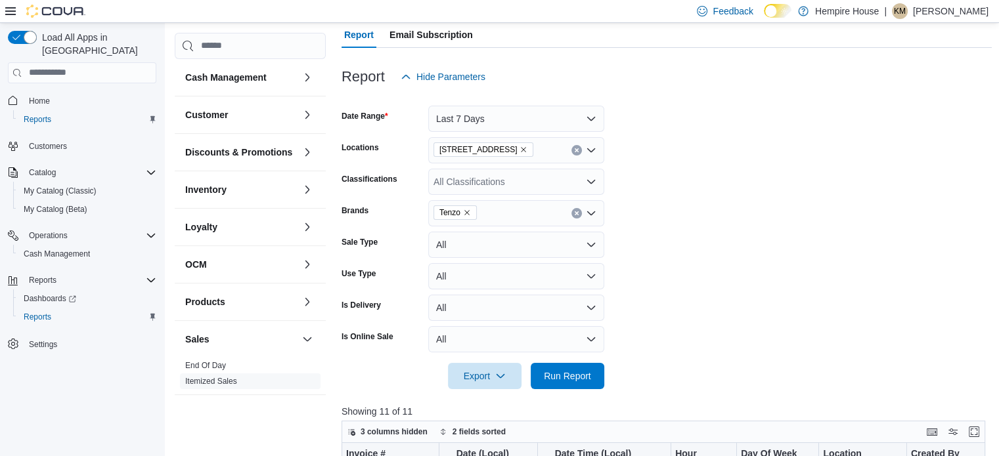
scroll to position [66, 0]
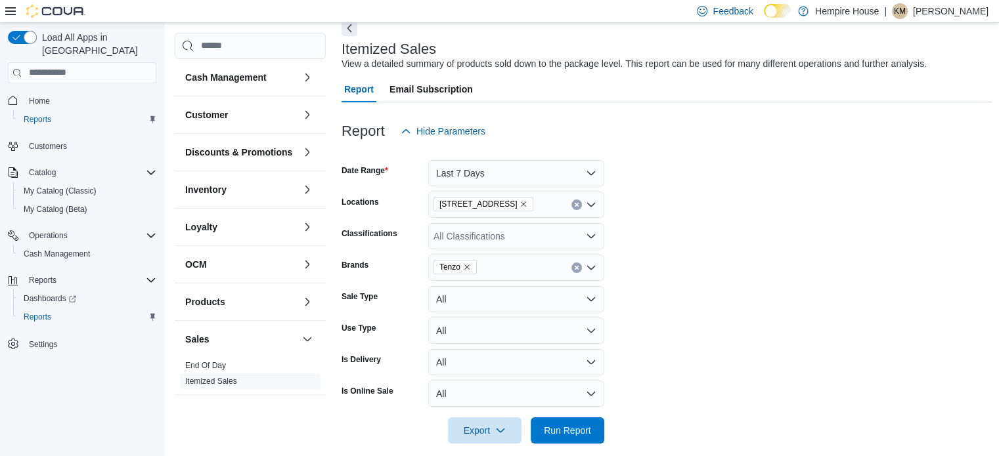
click at [468, 265] on span "Tenzo" at bounding box center [454, 267] width 43 height 14
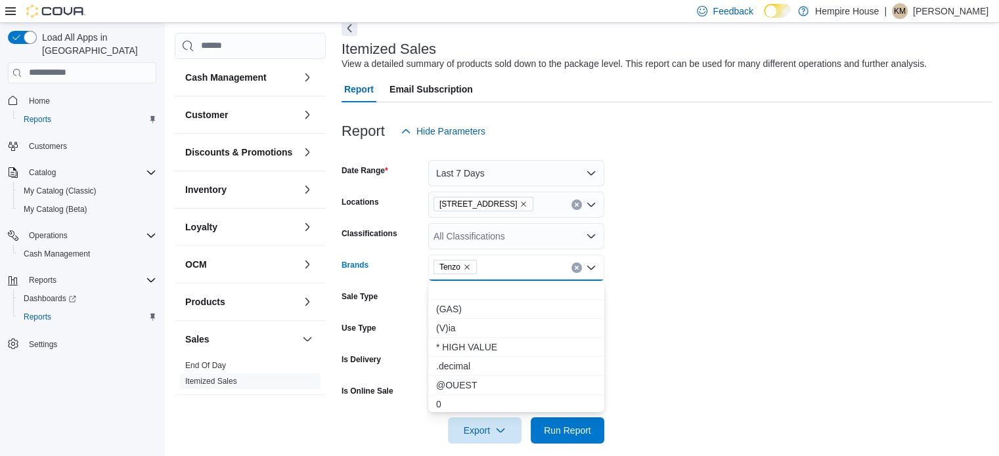
click at [466, 266] on icon "Remove Tenzo from selection in this group" at bounding box center [466, 267] width 5 height 5
click at [470, 266] on div "All Brands Combo box. Selected. Combo box input. All Brands. Type some text or,…" at bounding box center [516, 268] width 176 height 26
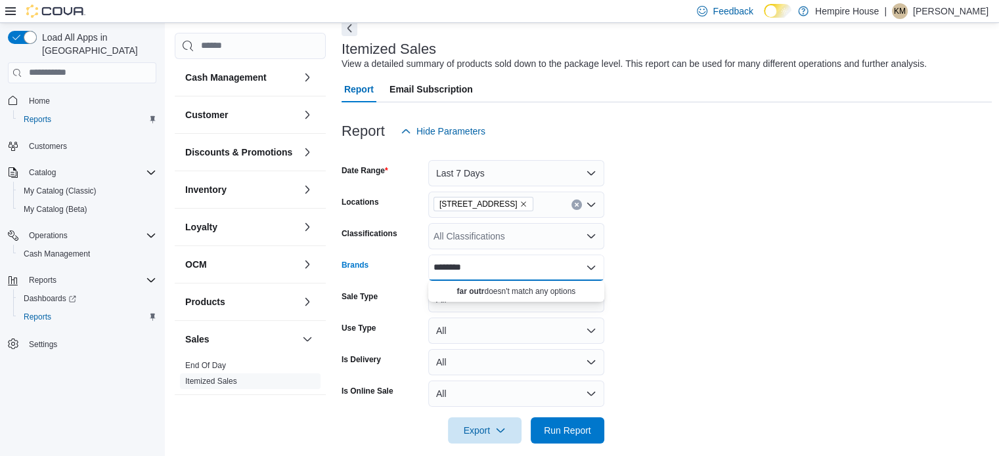
type input "*******"
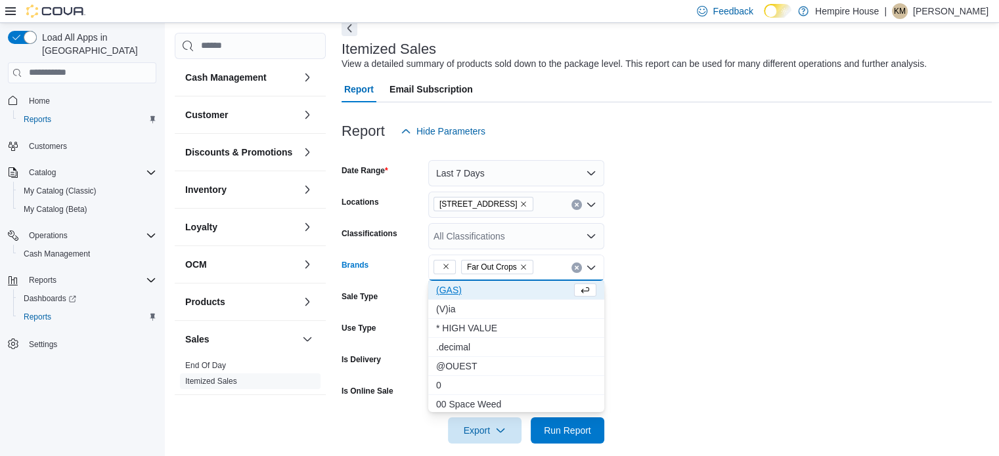
click at [446, 267] on icon "Remove from selection in this group" at bounding box center [446, 267] width 8 height 8
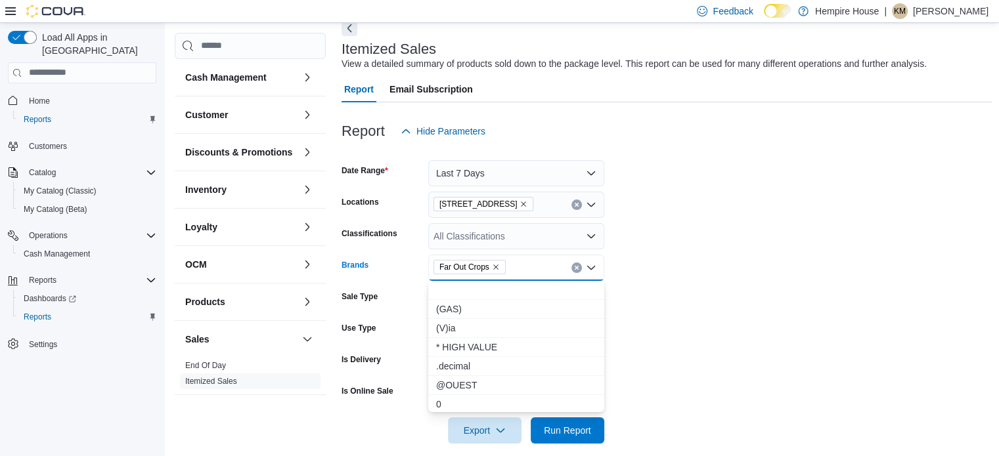
click at [743, 254] on form "Date Range Last 7 Days Locations [STREET_ADDRESS] Classifications All Classific…" at bounding box center [666, 293] width 650 height 299
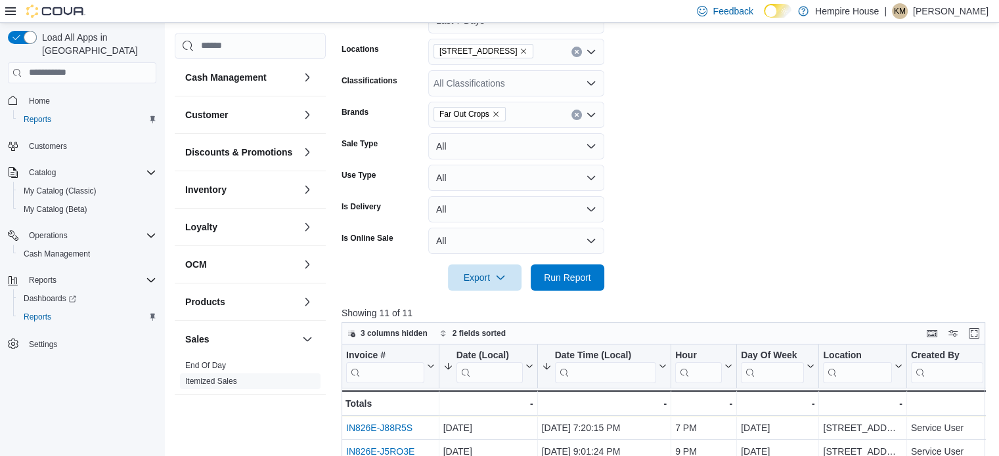
scroll to position [263, 0]
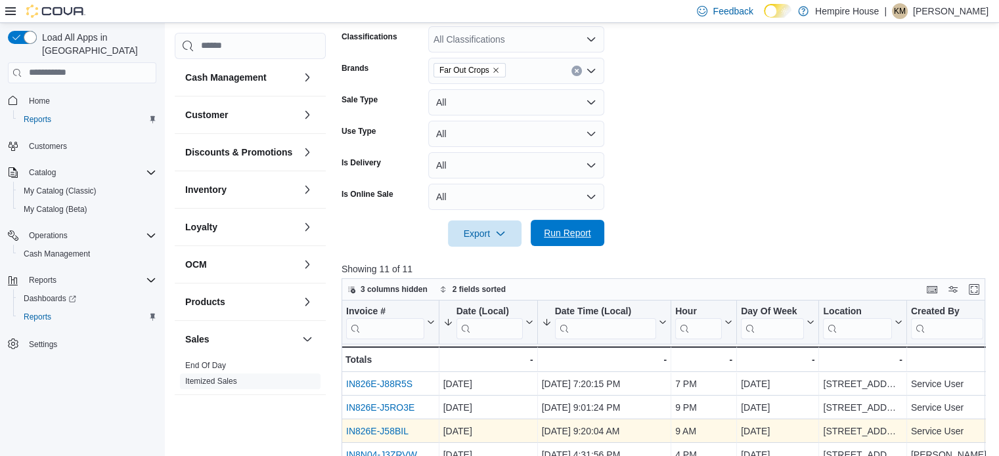
click at [555, 233] on span "Run Report" at bounding box center [567, 233] width 47 height 13
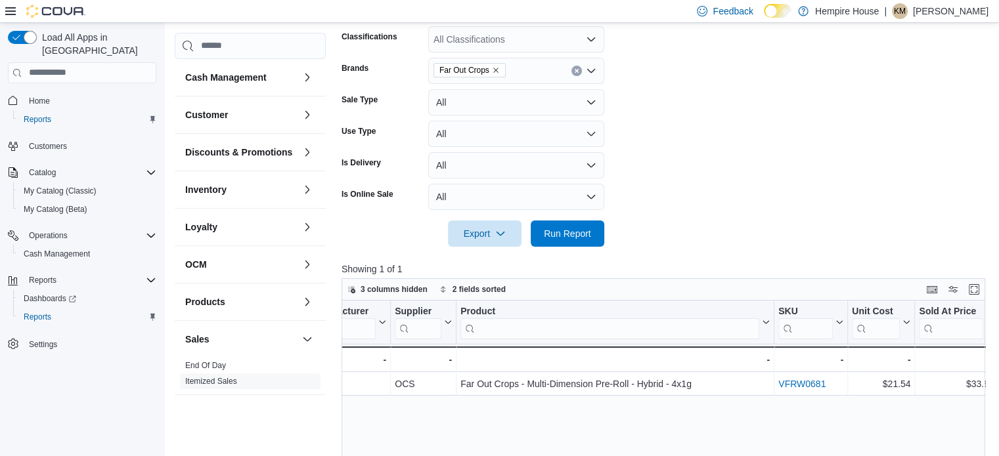
scroll to position [0, 1326]
click at [496, 66] on icon "Remove Far Out Crops from selection in this group" at bounding box center [496, 70] width 8 height 8
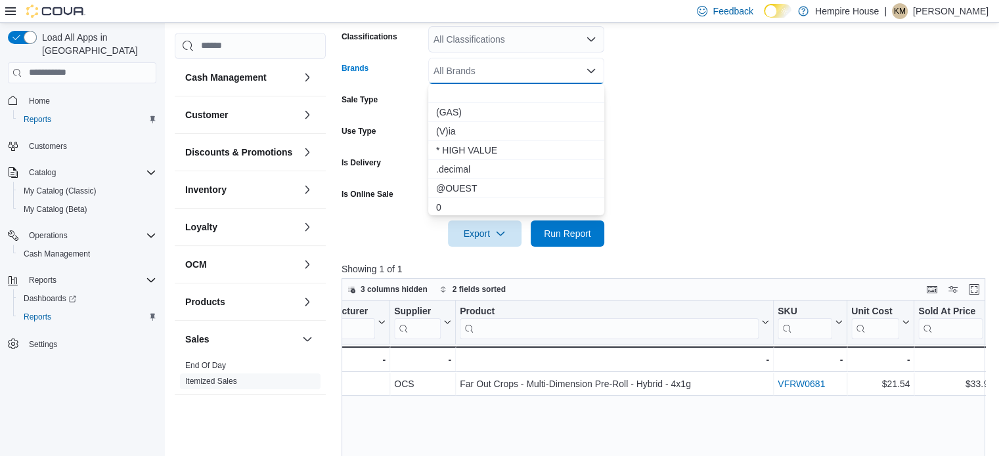
click at [496, 65] on div "All Brands Combo box. Selected. Combo box input. All Brands. Type some text or,…" at bounding box center [516, 71] width 176 height 26
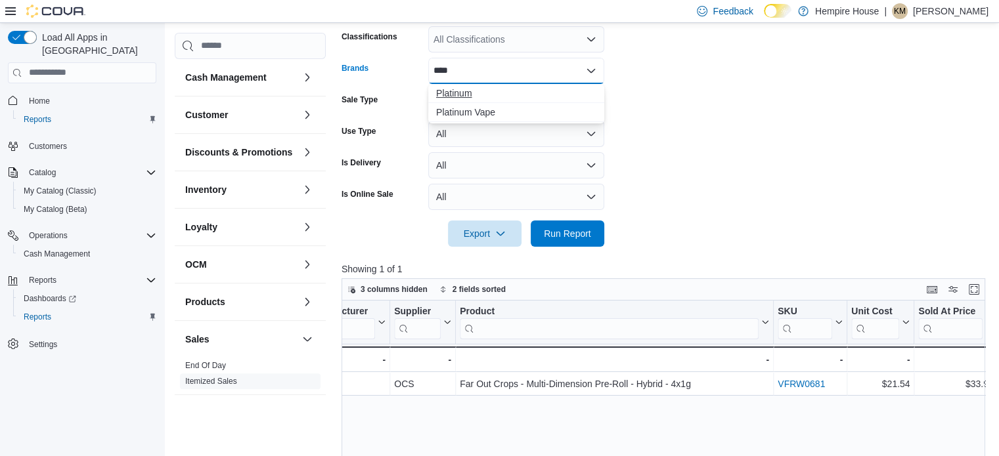
type input "****"
click at [452, 91] on span "Platinum" at bounding box center [516, 93] width 160 height 13
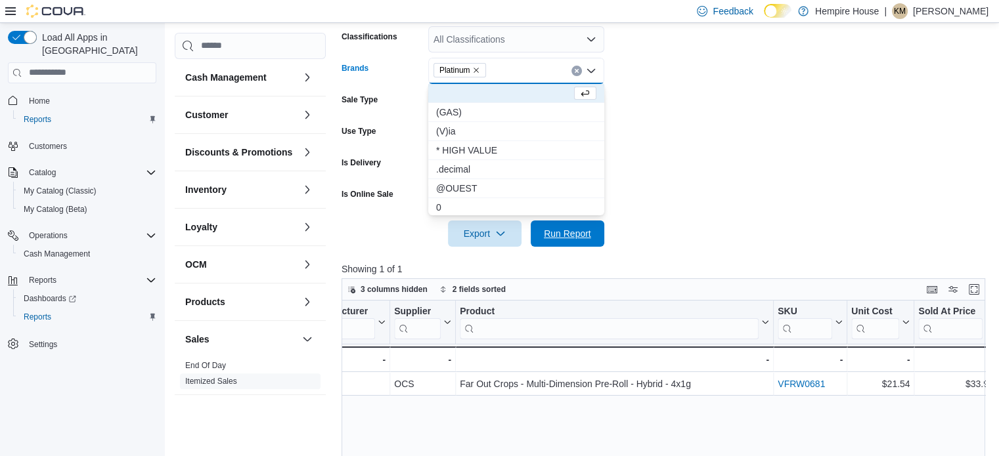
click at [565, 234] on span "Run Report" at bounding box center [567, 233] width 47 height 13
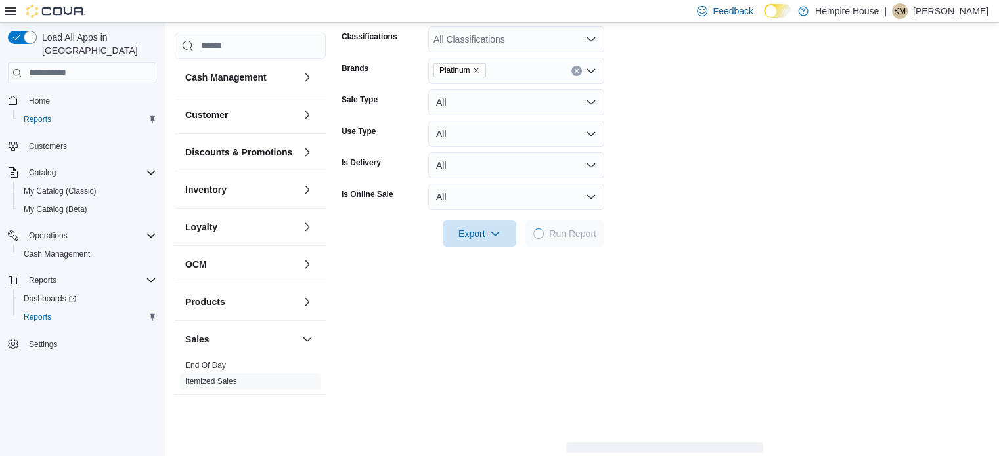
click at [755, 211] on div at bounding box center [664, 215] width 647 height 11
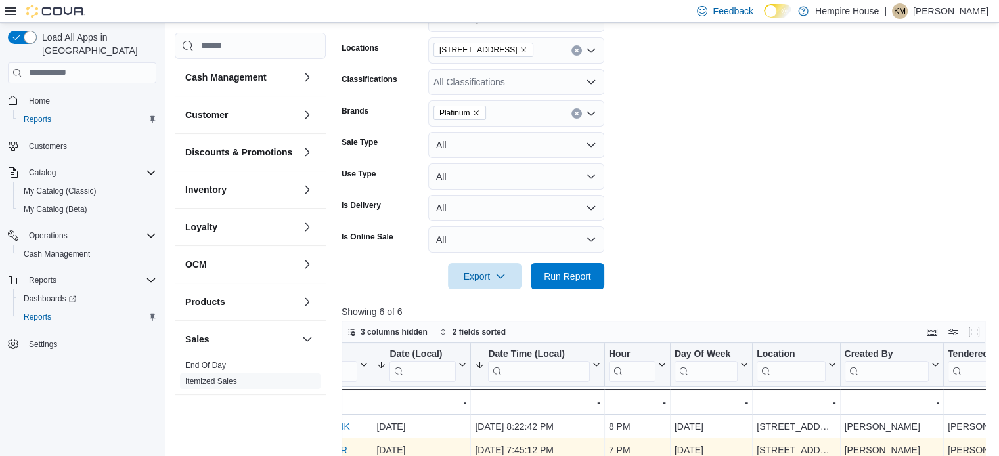
scroll to position [132, 0]
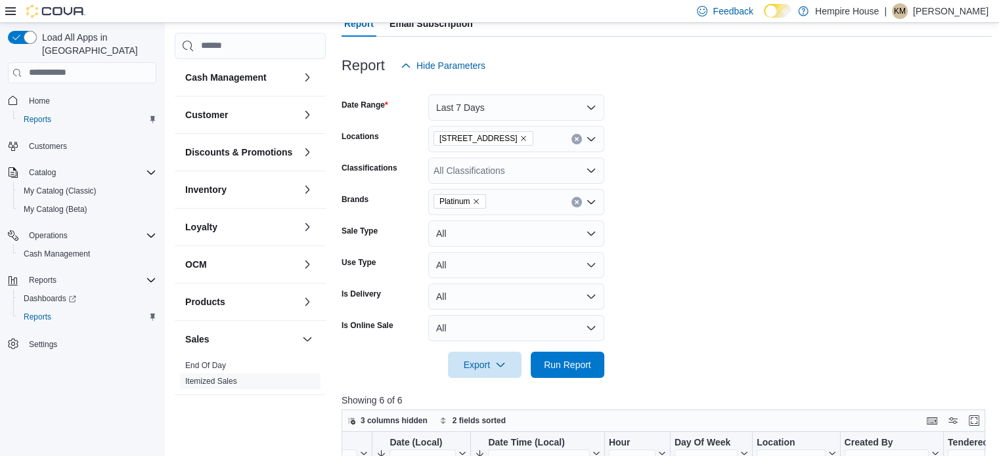
click at [473, 198] on icon "Remove Platinum from selection in this group" at bounding box center [476, 202] width 8 height 8
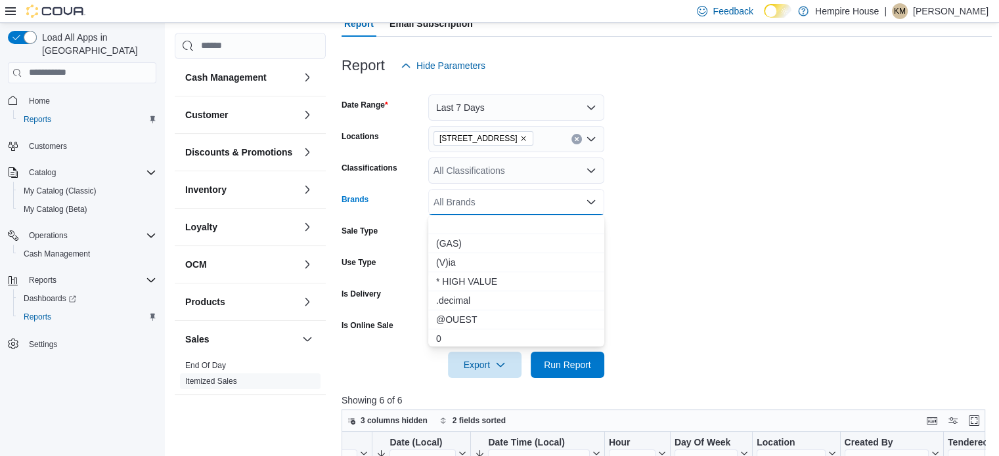
click at [473, 199] on div "All Brands Combo box. Selected. Combo box input. All Brands. Type some text or,…" at bounding box center [516, 202] width 176 height 26
type input "***"
click at [491, 245] on span "Big Bag O' Buds" at bounding box center [516, 243] width 160 height 13
click at [579, 370] on span "Run Report" at bounding box center [567, 365] width 47 height 13
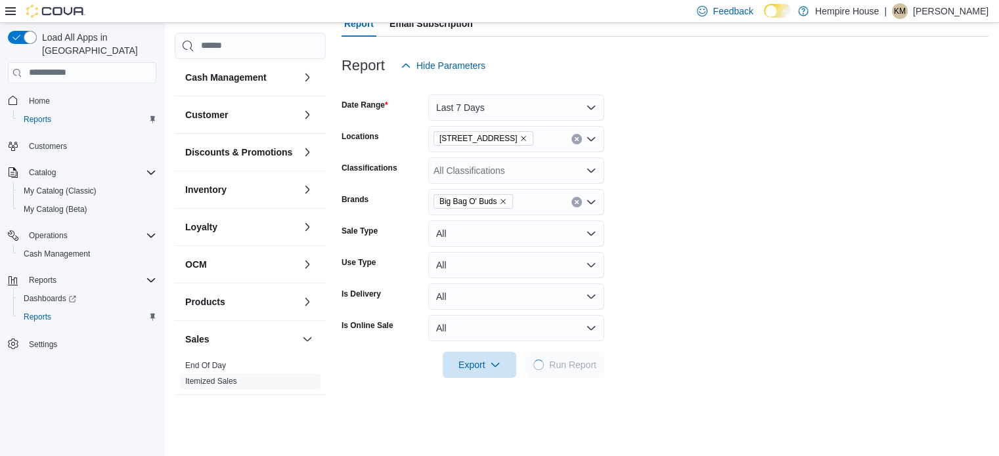
click at [663, 333] on form "Date Range Last 7 Days Locations [STREET_ADDRESS] Classifications All Classific…" at bounding box center [664, 228] width 647 height 299
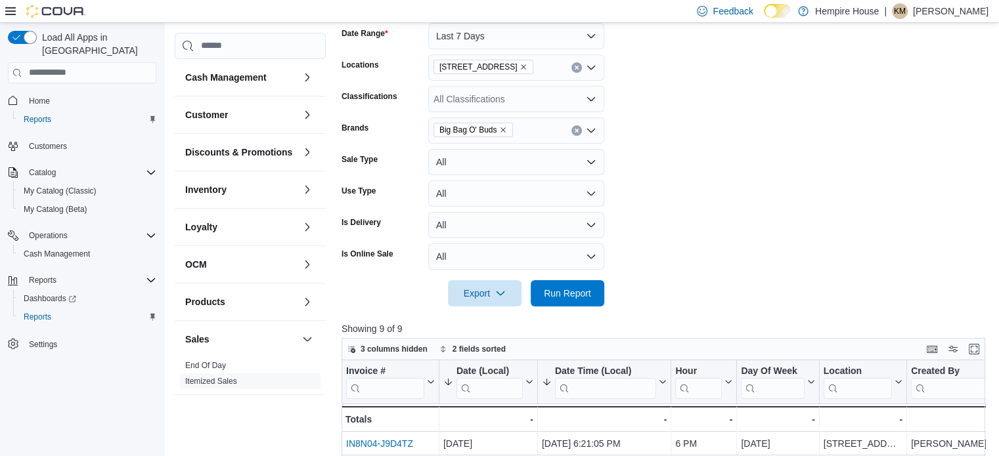
scroll to position [132, 0]
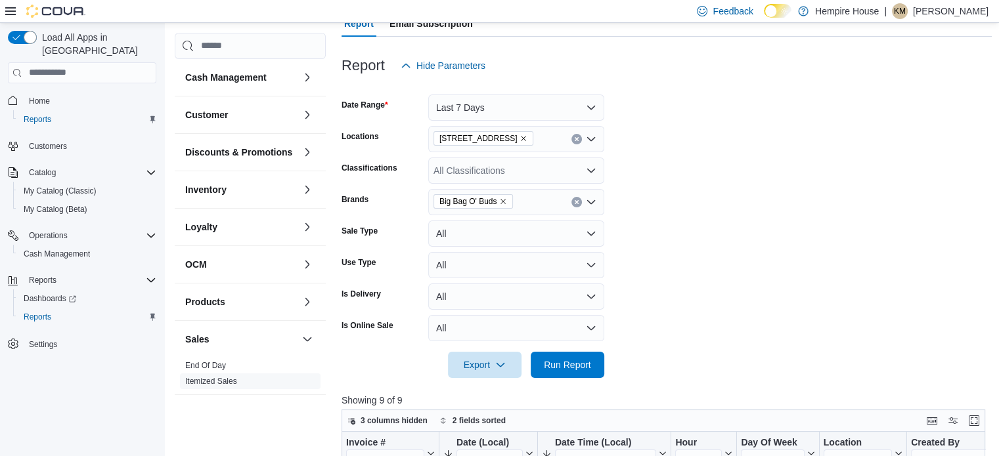
click at [505, 203] on icon "Remove Big Bag O' Buds from selection in this group" at bounding box center [503, 202] width 8 height 8
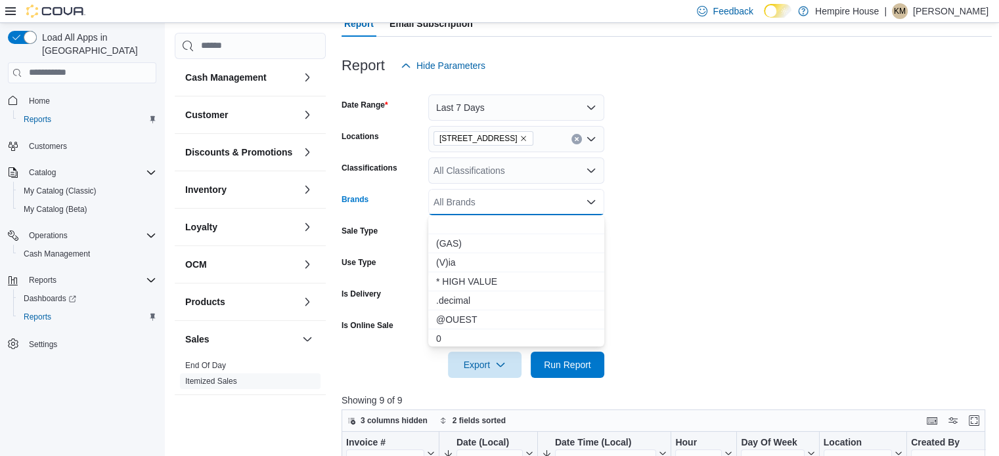
click at [495, 202] on div "All Brands" at bounding box center [516, 202] width 176 height 26
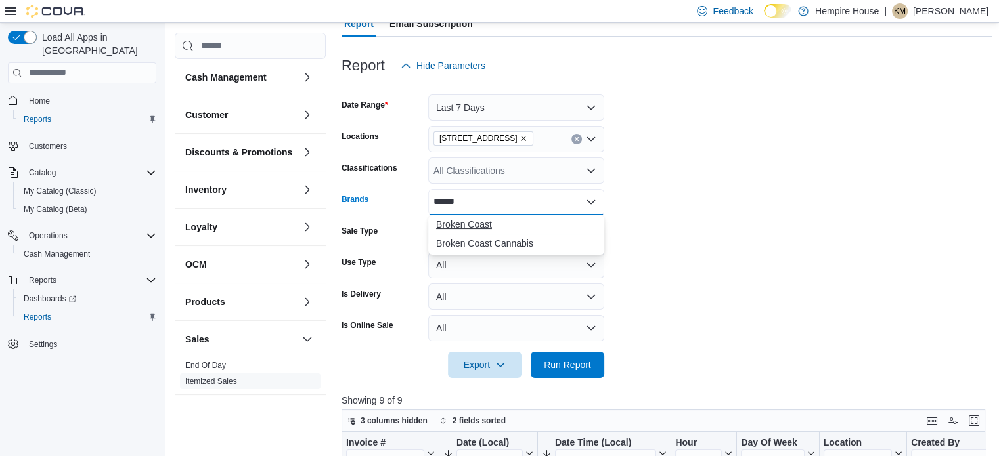
type input "******"
click at [475, 224] on span "Broken Coast" at bounding box center [516, 224] width 160 height 13
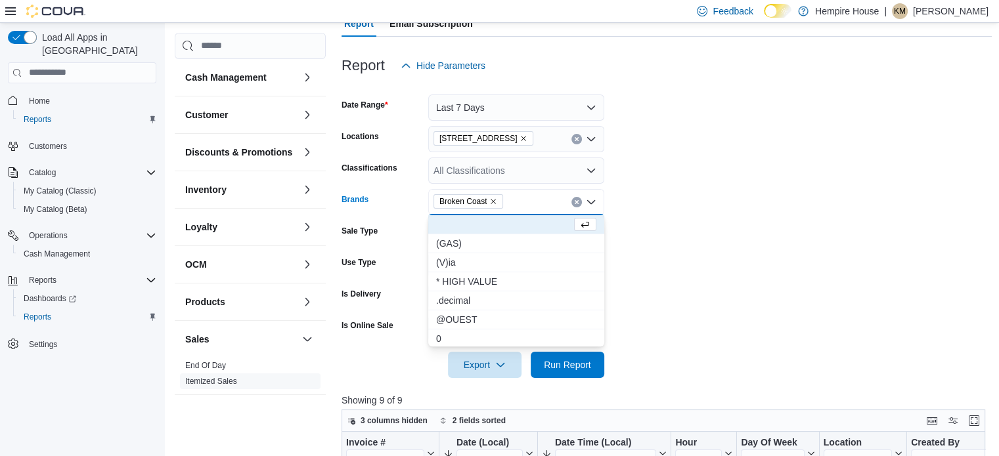
click at [764, 255] on form "Date Range Last 7 Days Locations [STREET_ADDRESS] Classifications All Classific…" at bounding box center [666, 228] width 650 height 299
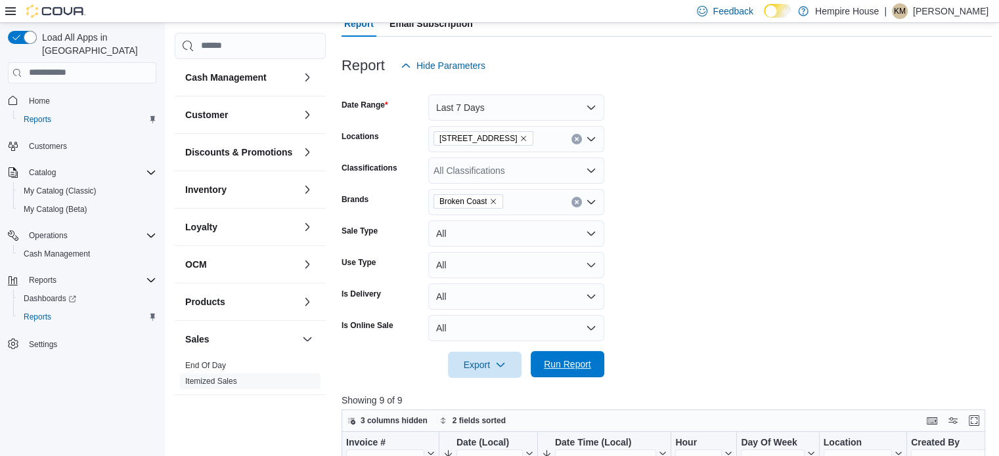
click at [578, 365] on span "Run Report" at bounding box center [567, 364] width 47 height 13
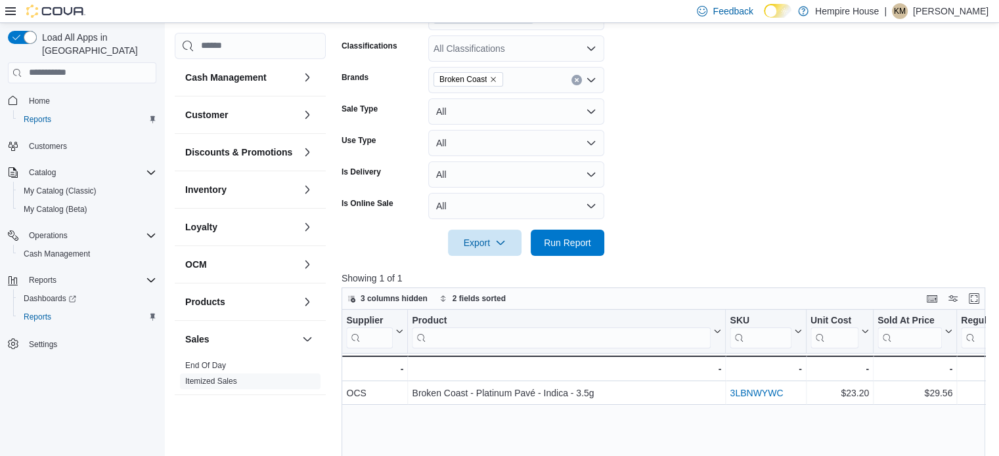
scroll to position [198, 0]
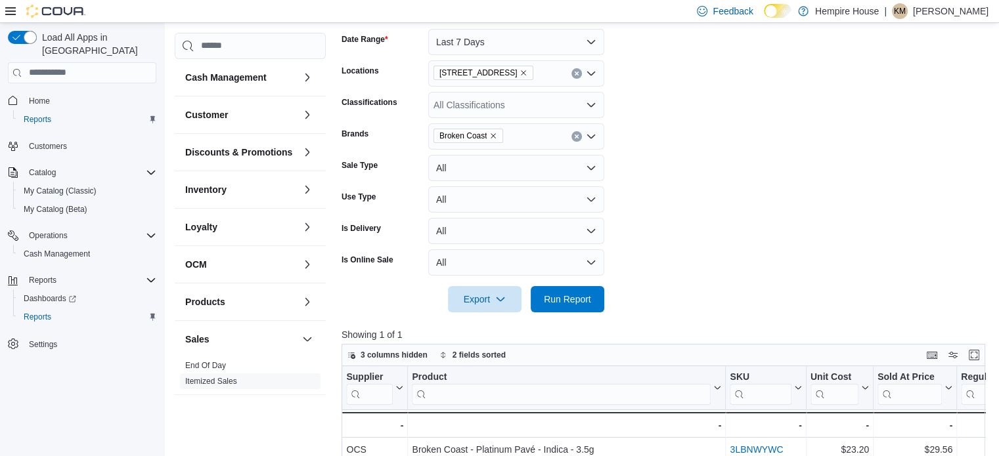
click at [462, 135] on span "Broken Coast" at bounding box center [463, 135] width 48 height 13
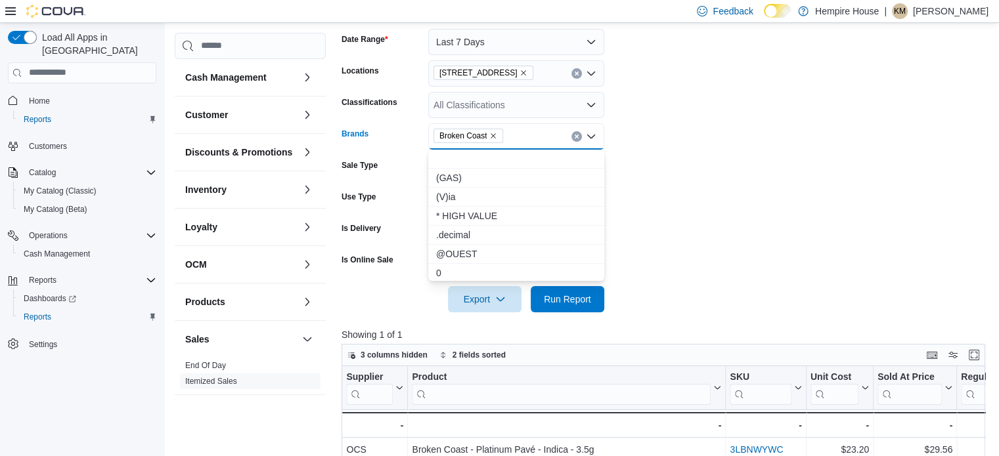
click at [494, 133] on icon "Remove Broken Coast from selection in this group" at bounding box center [493, 135] width 5 height 5
click at [486, 139] on div "All Brands Combo box. Selected. Combo box input. All Brands. Type some text or,…" at bounding box center [516, 136] width 176 height 26
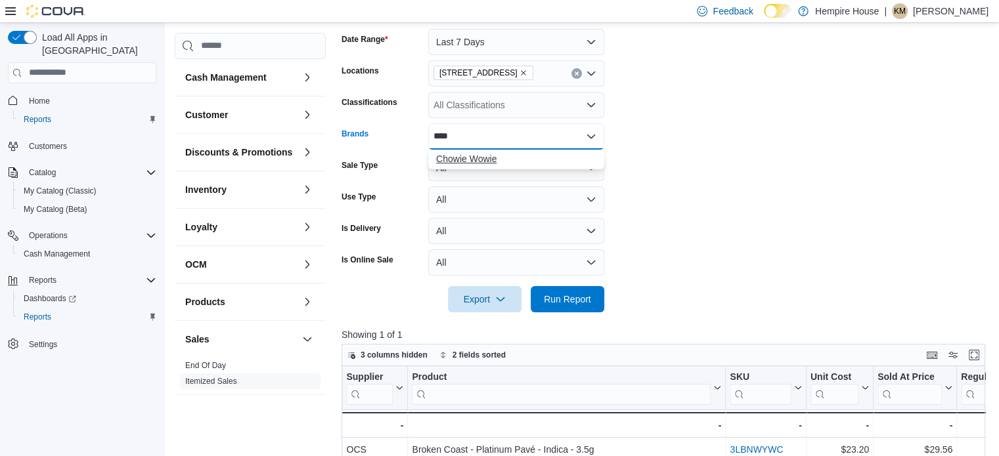
type input "****"
click at [487, 160] on span "Chowie Wowie" at bounding box center [516, 158] width 160 height 13
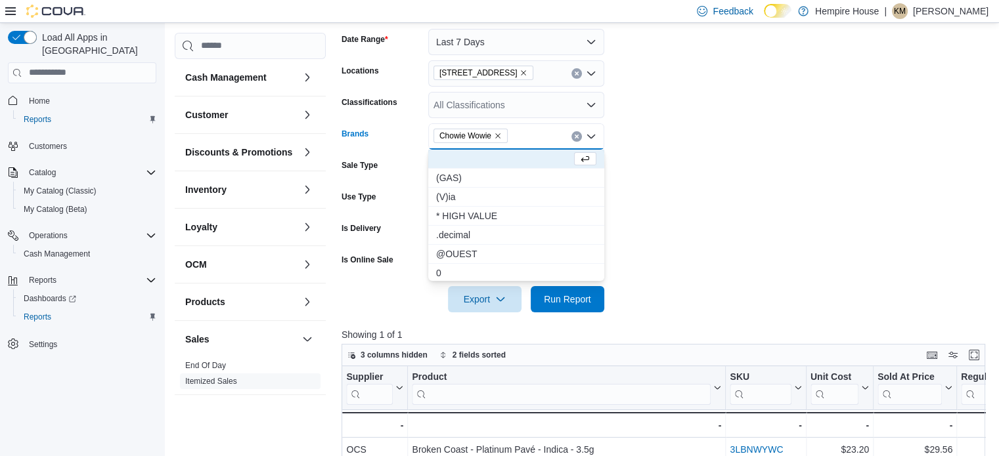
click at [783, 211] on form "Date Range Last 7 Days Locations [STREET_ADDRESS] Classifications All Classific…" at bounding box center [666, 162] width 650 height 299
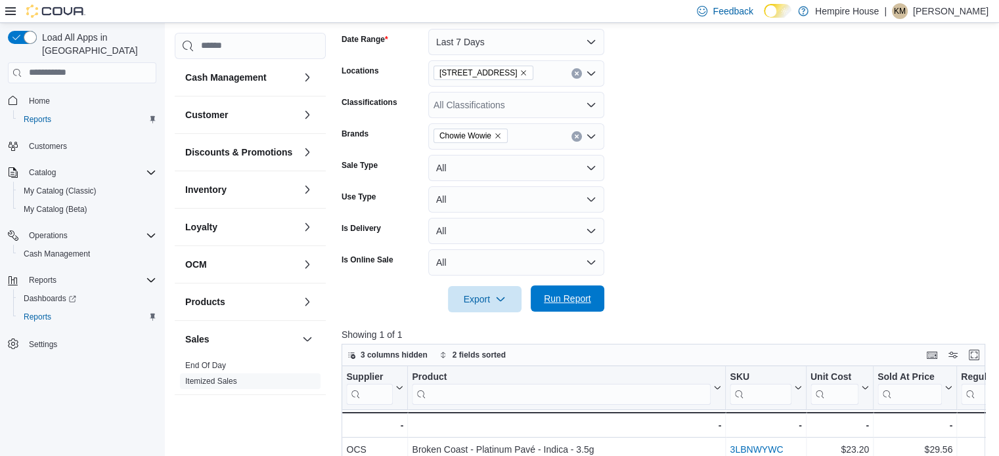
click at [577, 307] on span "Run Report" at bounding box center [567, 299] width 58 height 26
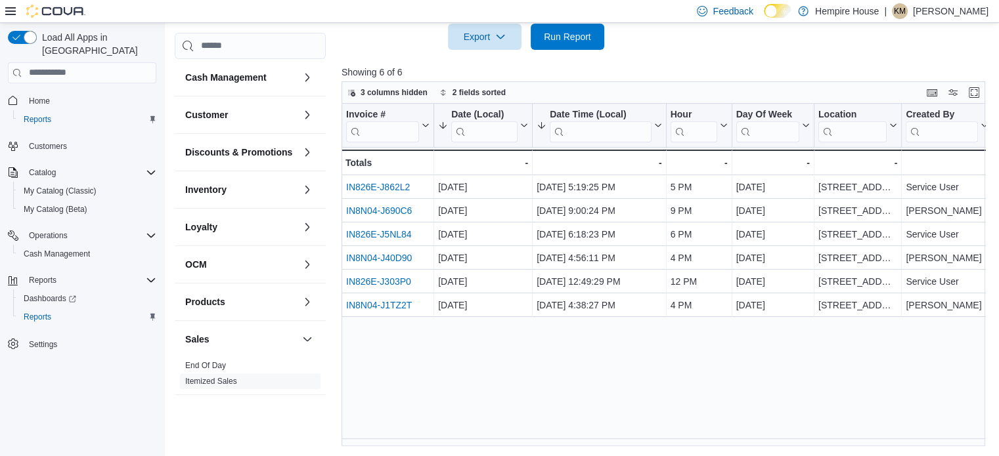
click at [690, 70] on p "Showing 6 of 6" at bounding box center [666, 72] width 650 height 13
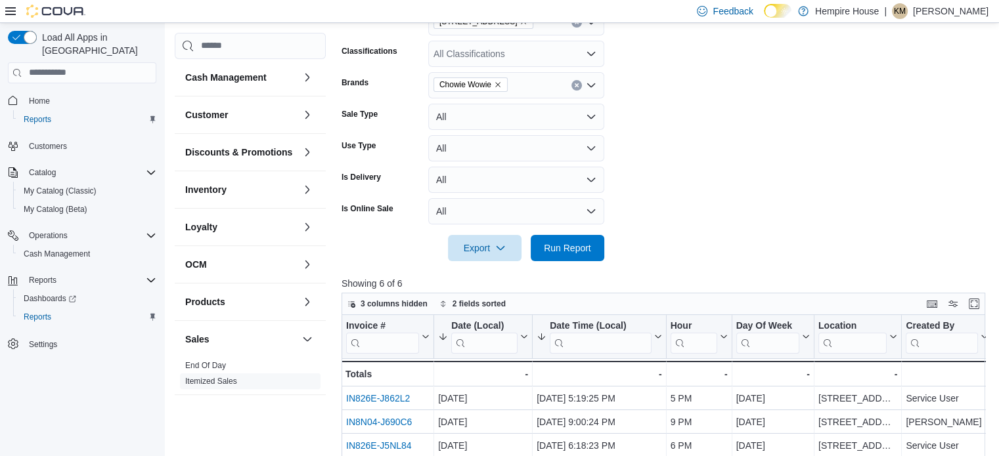
scroll to position [198, 0]
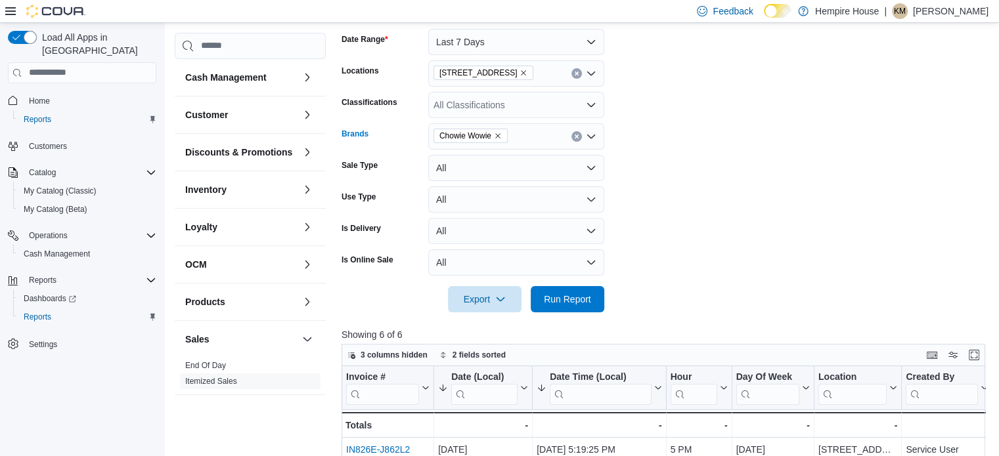
click at [501, 135] on icon "Remove Chowie Wowie from selection in this group" at bounding box center [498, 136] width 8 height 8
click at [499, 135] on div "Chowie Wowie" at bounding box center [516, 136] width 176 height 26
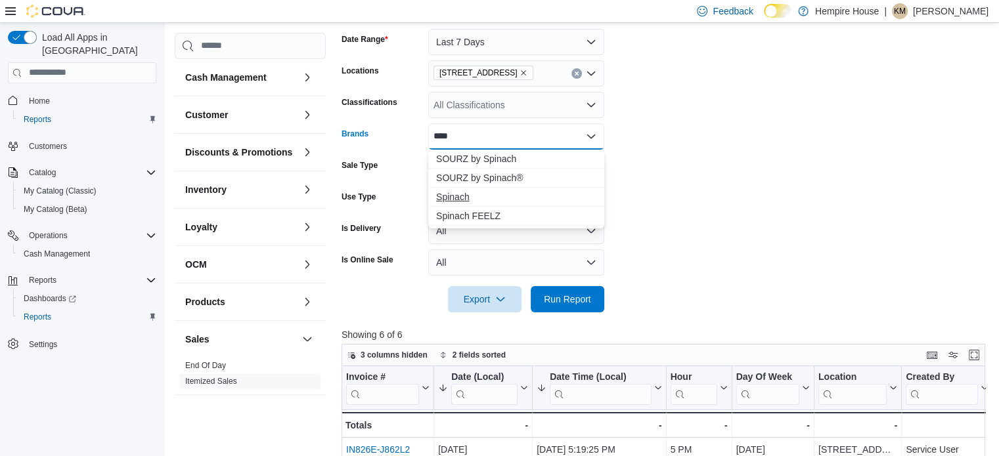
type input "****"
click at [459, 200] on span "Spinach" at bounding box center [516, 196] width 160 height 13
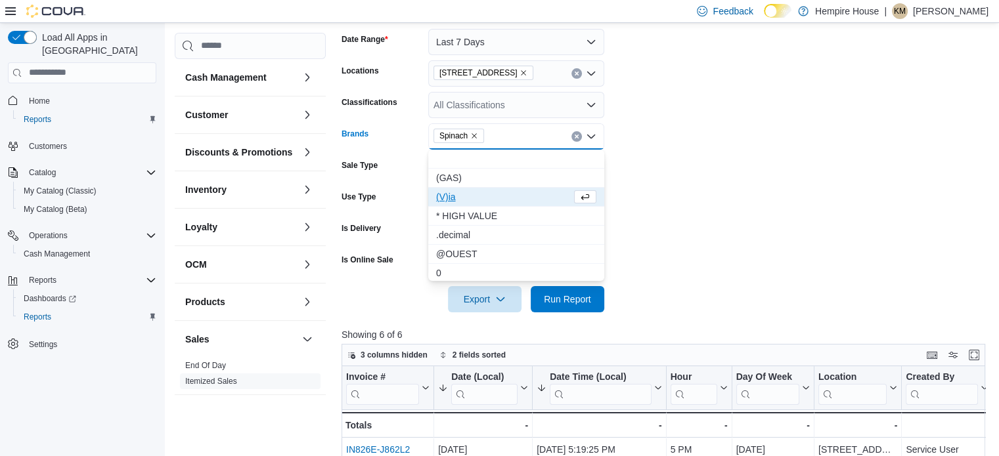
click at [721, 206] on form "Date Range Last 7 Days Locations [STREET_ADDRESS] Classifications All Classific…" at bounding box center [666, 162] width 650 height 299
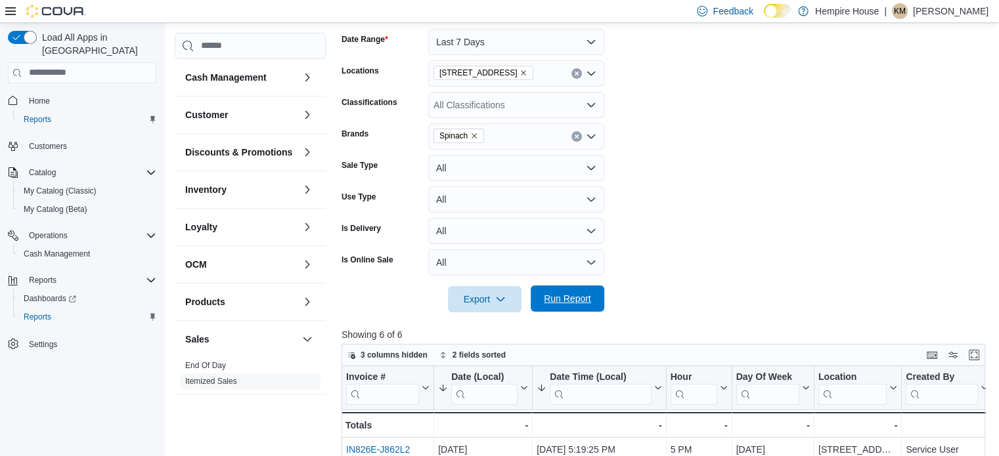
click at [595, 296] on span "Run Report" at bounding box center [567, 299] width 58 height 26
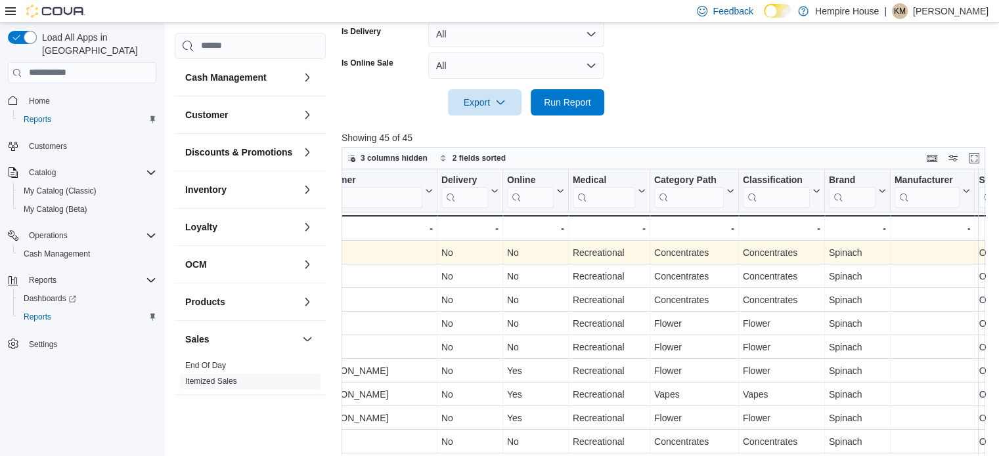
scroll to position [0, 793]
click at [687, 199] on input "search" at bounding box center [689, 197] width 70 height 21
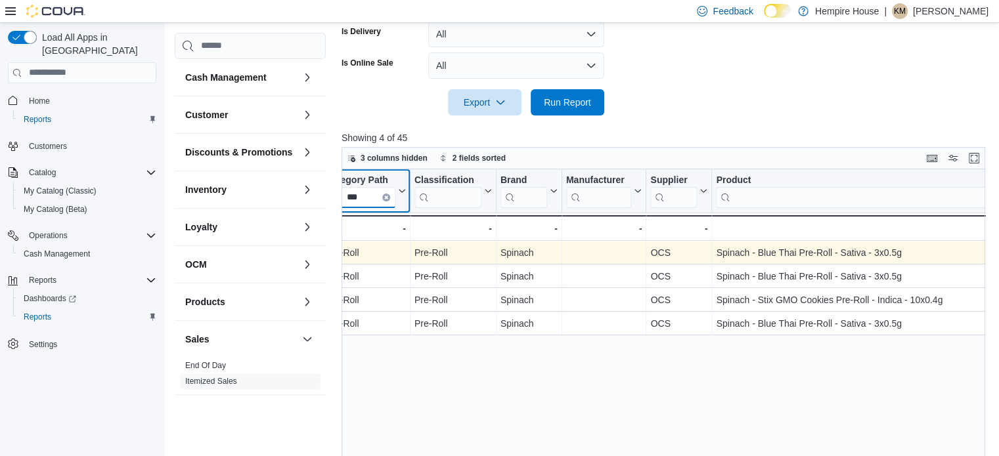
scroll to position [0, 1124]
type input "***"
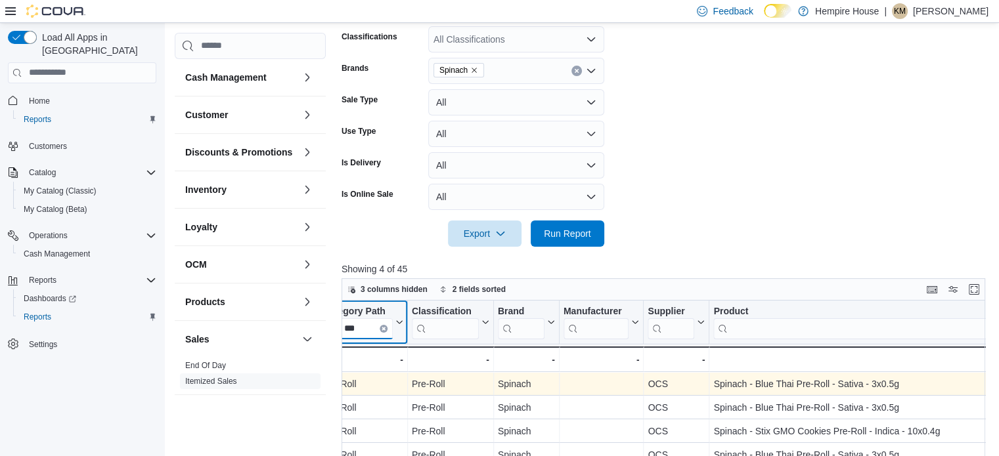
scroll to position [132, 0]
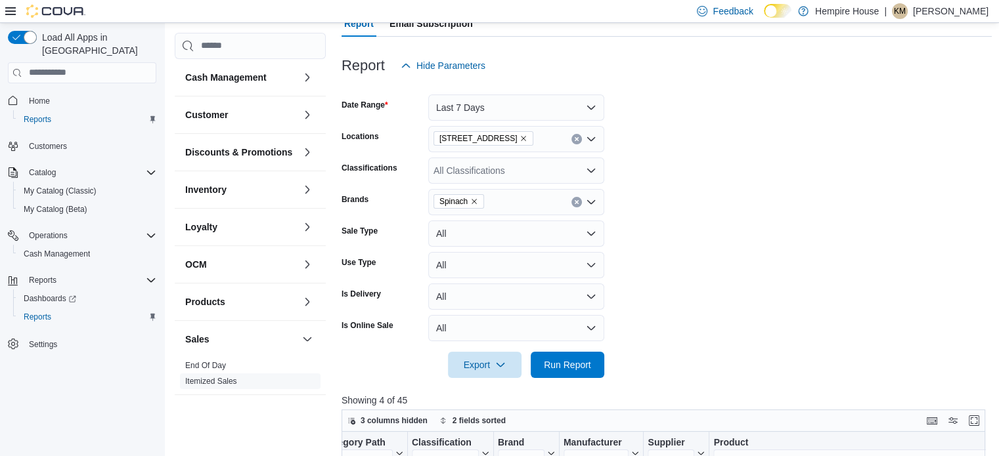
click at [475, 203] on icon "Remove Spinach from selection in this group" at bounding box center [474, 202] width 8 height 8
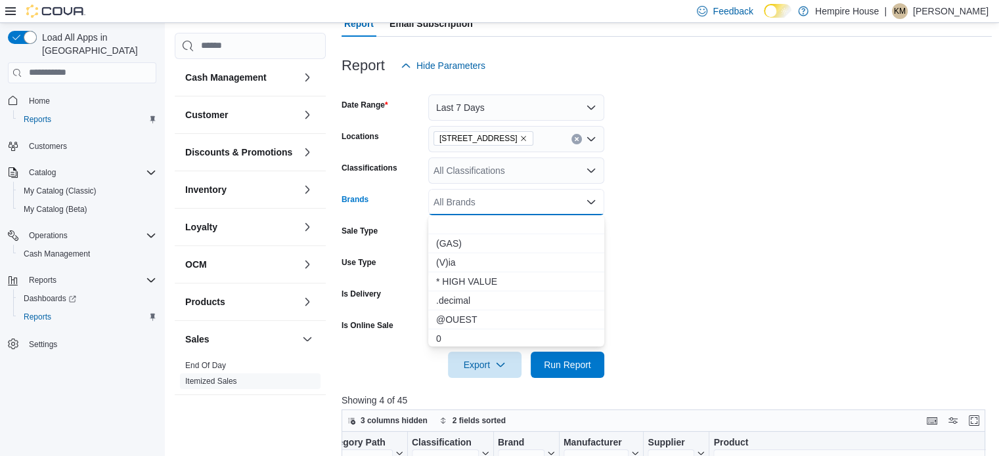
click at [475, 203] on div "All Brands Combo box. Selected. Combo box input. All Brands. Type some text or,…" at bounding box center [516, 202] width 176 height 26
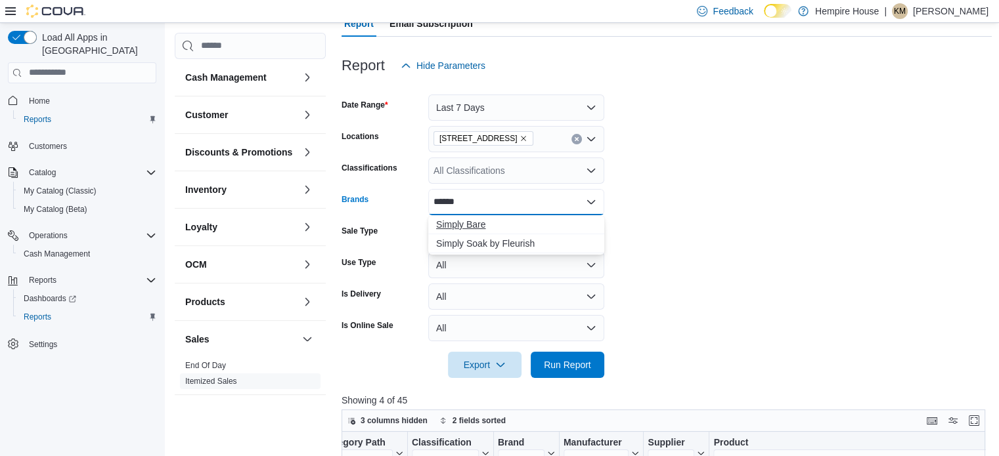
type input "******"
click at [456, 225] on span "Simply Bare" at bounding box center [516, 224] width 160 height 13
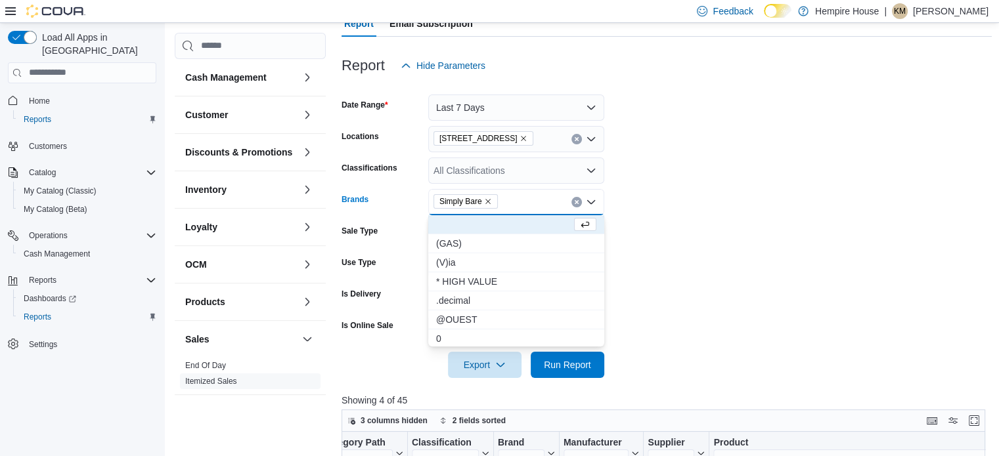
click at [809, 273] on form "Date Range Last 7 Days Locations [STREET_ADDRESS] Classifications All Classific…" at bounding box center [666, 228] width 650 height 299
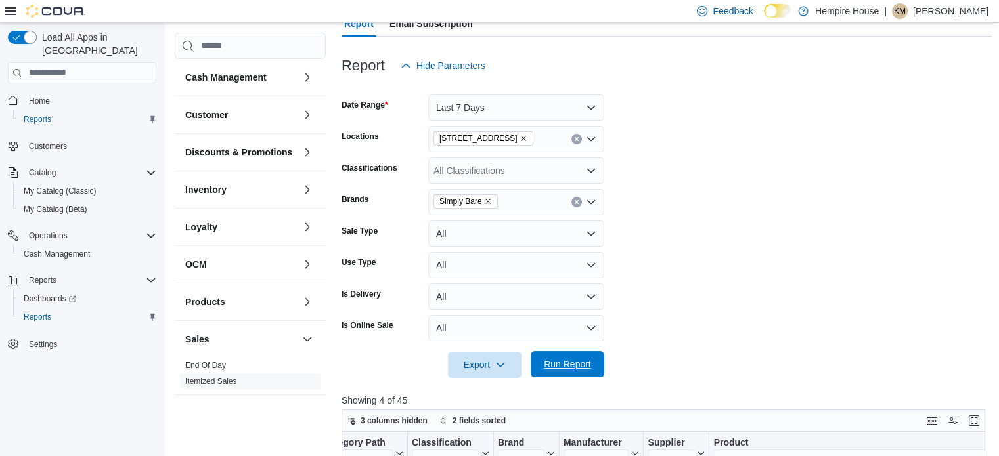
click at [555, 363] on span "Run Report" at bounding box center [567, 364] width 47 height 13
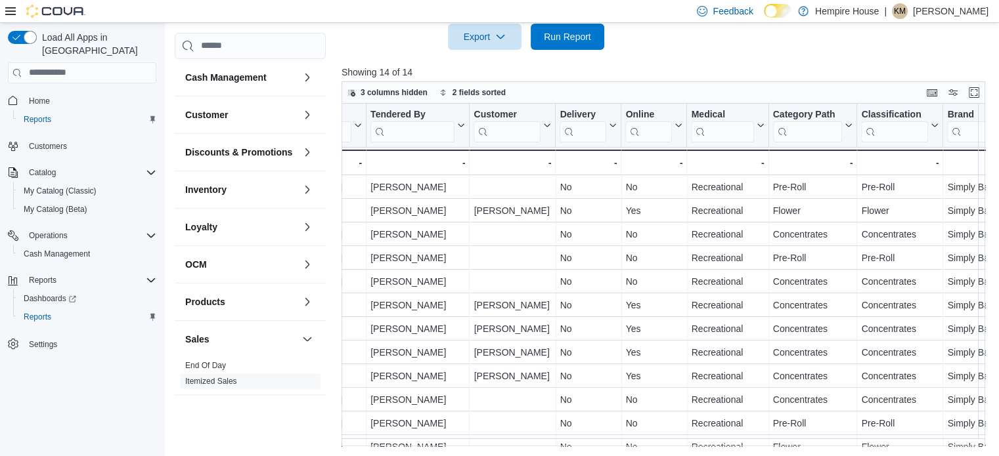
scroll to position [0, 644]
click at [806, 131] on div "Invoice # Click to view column header actions Date (Local) Sorted by Date (Loca…" at bounding box center [666, 275] width 650 height 343
click at [806, 131] on input "search" at bounding box center [807, 131] width 70 height 21
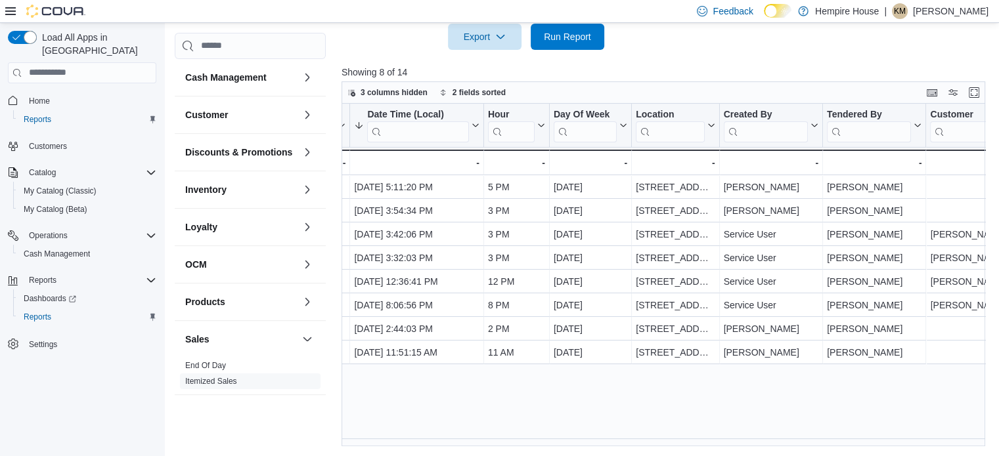
scroll to position [0, 187]
type input "***"
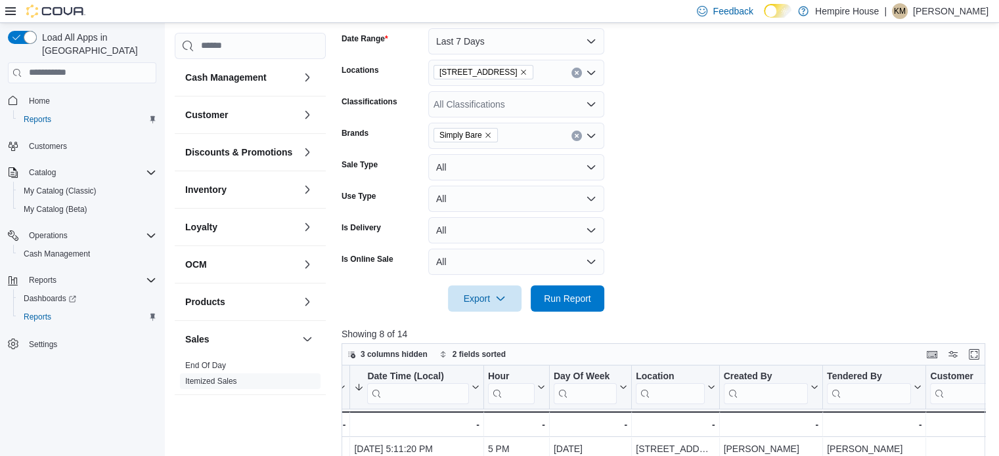
scroll to position [198, 0]
click at [577, 134] on icon "Clear input" at bounding box center [576, 136] width 5 height 5
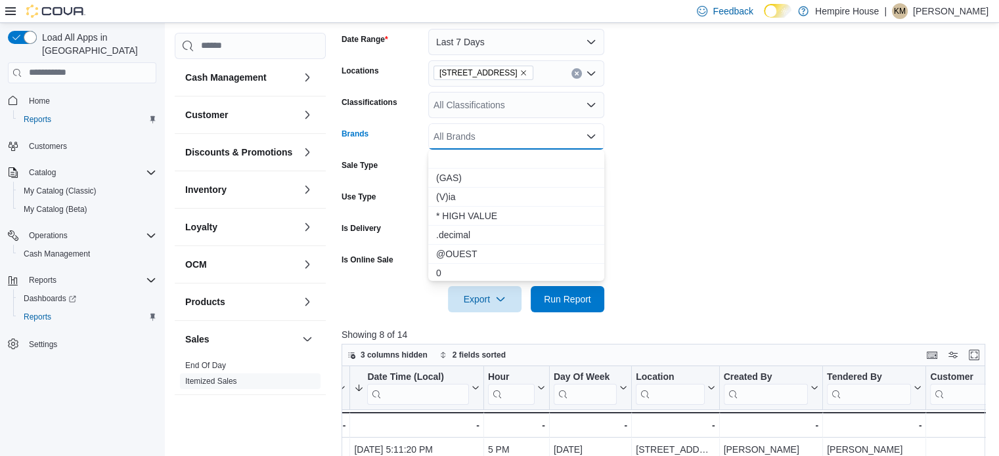
click at [567, 137] on div "All Brands Combo box. Selected. Combo box input. All Brands. Type some text or,…" at bounding box center [516, 136] width 176 height 26
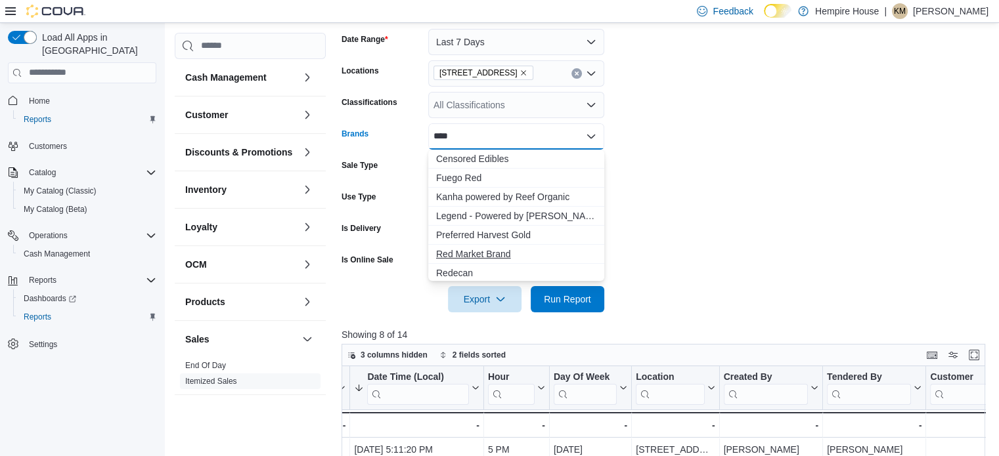
type input "***"
click at [494, 255] on span "Red Market Brand" at bounding box center [516, 254] width 160 height 13
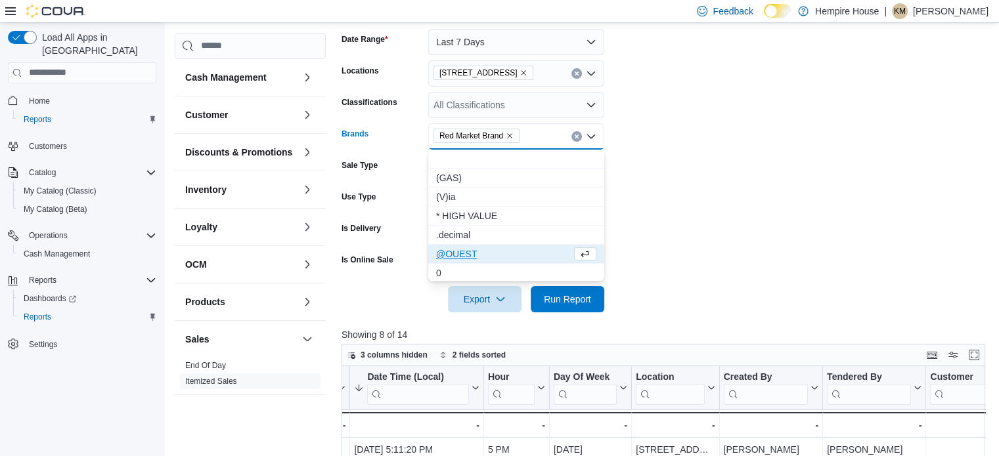
click at [701, 276] on div at bounding box center [666, 281] width 650 height 11
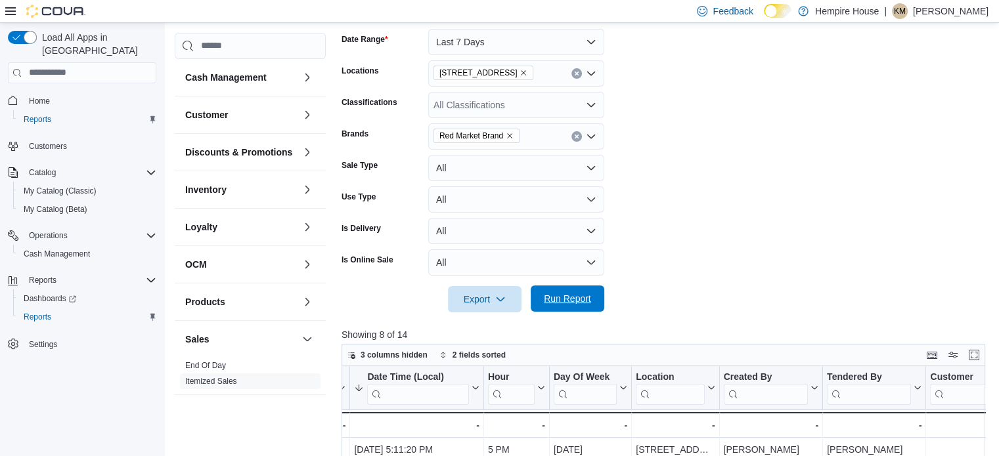
click at [591, 289] on span "Run Report" at bounding box center [567, 299] width 58 height 26
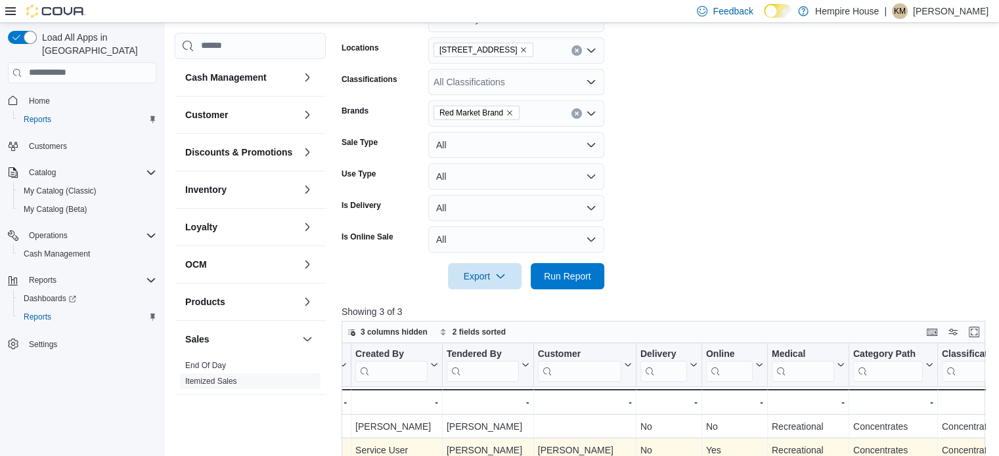
scroll to position [198, 0]
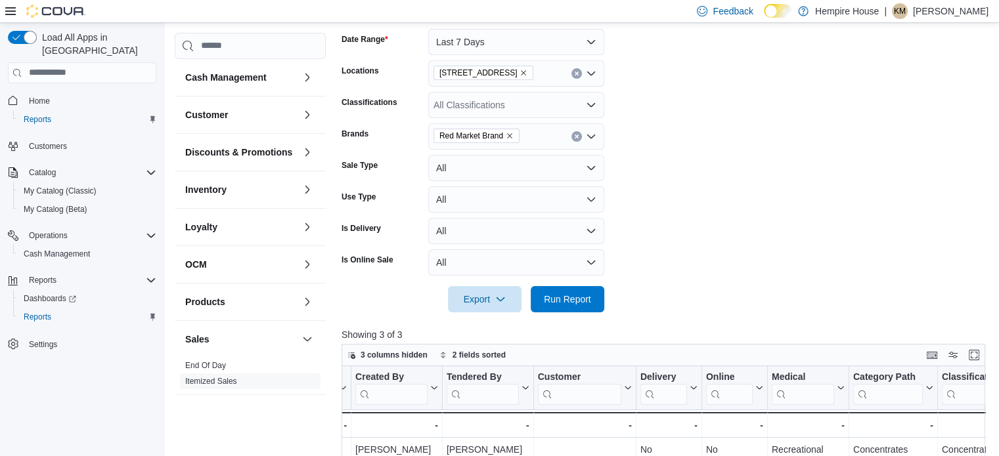
click at [513, 136] on icon "Remove Red Market Brand from selection in this group" at bounding box center [510, 136] width 8 height 8
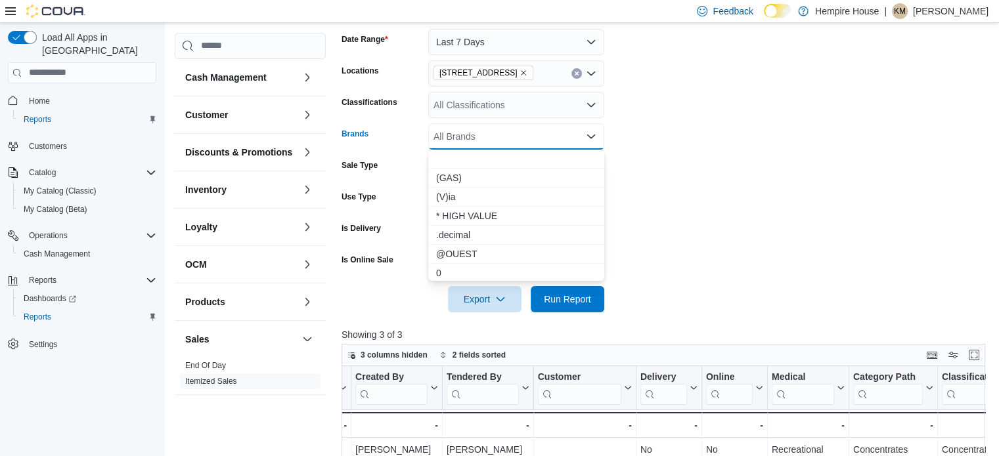
click at [513, 136] on div "All Brands Combo box. Selected. Combo box input. All Brands. Type some text or,…" at bounding box center [516, 136] width 176 height 26
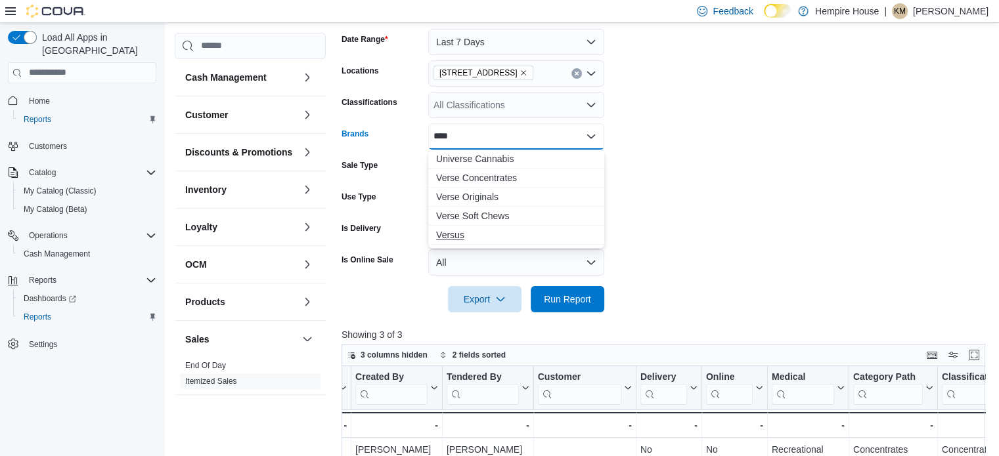
type input "****"
click at [456, 233] on span "Versus" at bounding box center [516, 235] width 160 height 13
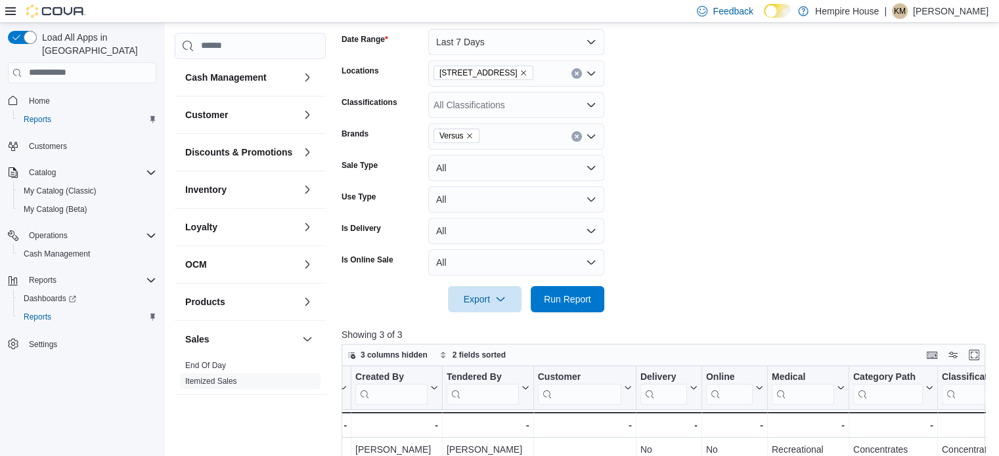
click at [877, 240] on form "Date Range Last 7 Days Locations [STREET_ADDRESS] Classifications All Classific…" at bounding box center [666, 162] width 650 height 299
click at [573, 314] on div at bounding box center [666, 321] width 650 height 16
drag, startPoint x: 577, startPoint y: 304, endPoint x: 584, endPoint y: 299, distance: 8.0
click at [578, 304] on span "Run Report" at bounding box center [567, 298] width 47 height 13
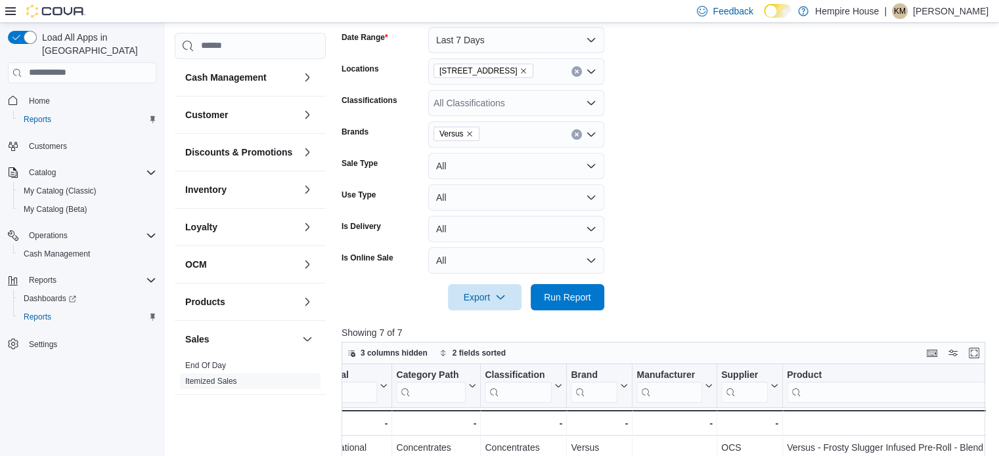
scroll to position [198, 0]
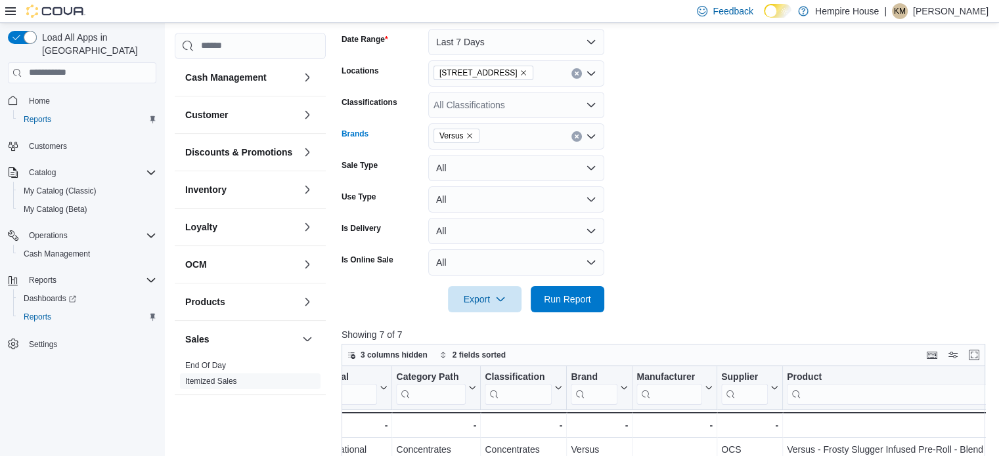
click at [577, 130] on div "Versus" at bounding box center [516, 136] width 176 height 26
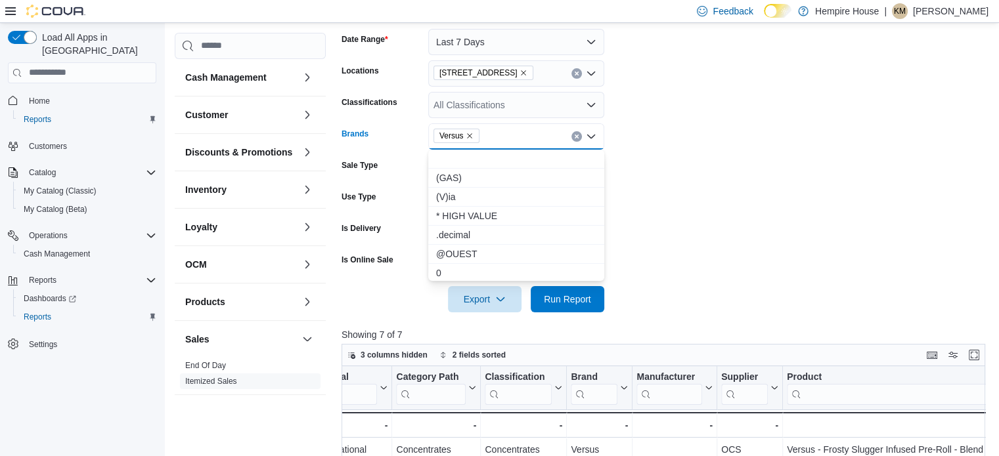
click at [573, 135] on button "Clear input" at bounding box center [576, 136] width 11 height 11
click at [573, 134] on div "All Brands Combo box. Selected. Combo box input. All Brands. Type some text or,…" at bounding box center [516, 136] width 176 height 26
type input "***"
click at [453, 236] on span "Kin Slips" at bounding box center [516, 235] width 160 height 13
click at [798, 232] on form "Date Range Last 7 Days Locations [STREET_ADDRESS] Classifications All Classific…" at bounding box center [666, 162] width 650 height 299
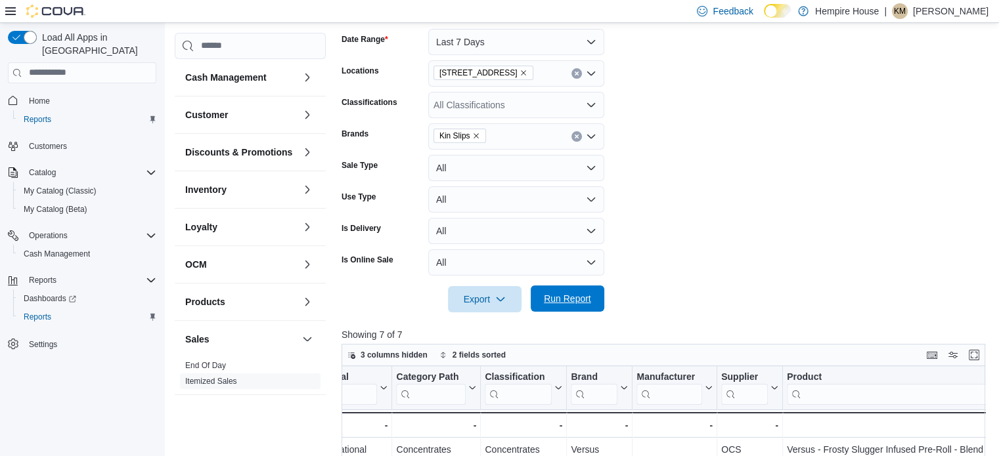
click at [552, 302] on span "Run Report" at bounding box center [567, 298] width 47 height 13
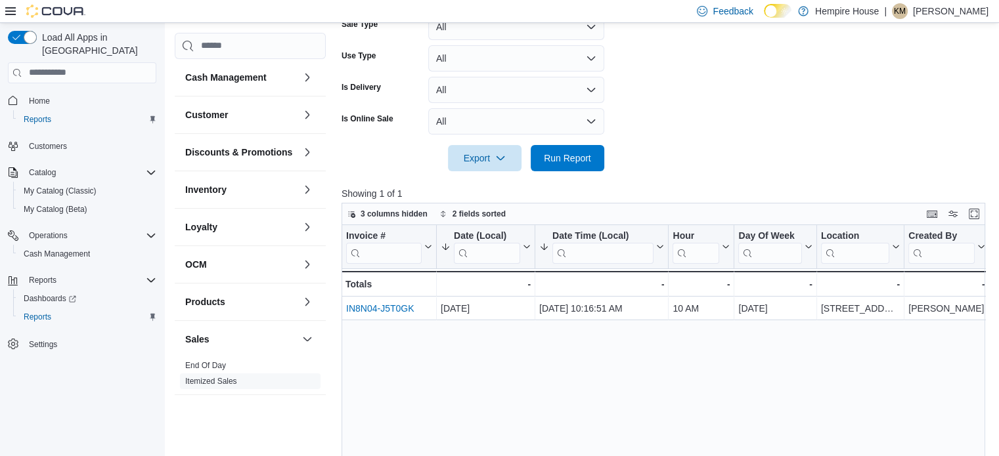
scroll to position [263, 0]
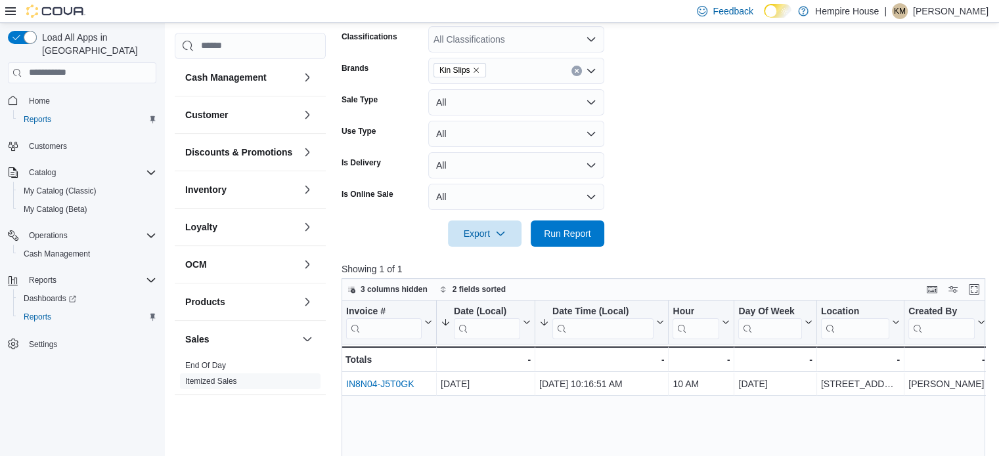
click at [475, 71] on icon "Remove Kin Slips from selection in this group" at bounding box center [476, 70] width 8 height 8
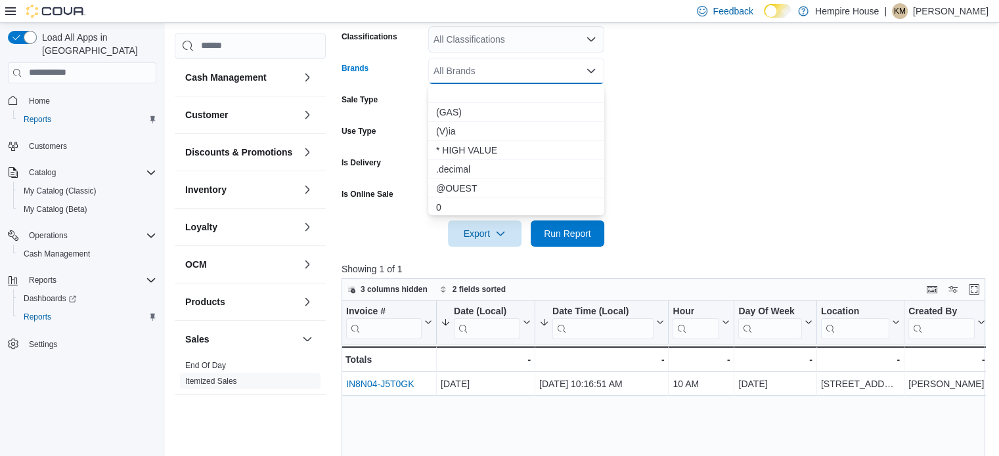
click at [470, 76] on div "All Brands Combo box. Selected. Combo box input. All Brands. Type some text or,…" at bounding box center [516, 71] width 176 height 26
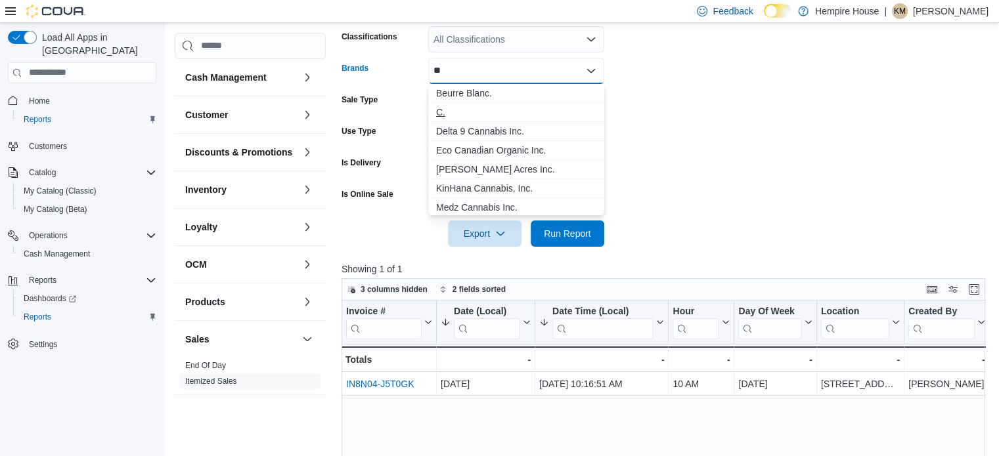
type input "**"
click at [446, 106] on span "C." at bounding box center [516, 112] width 160 height 13
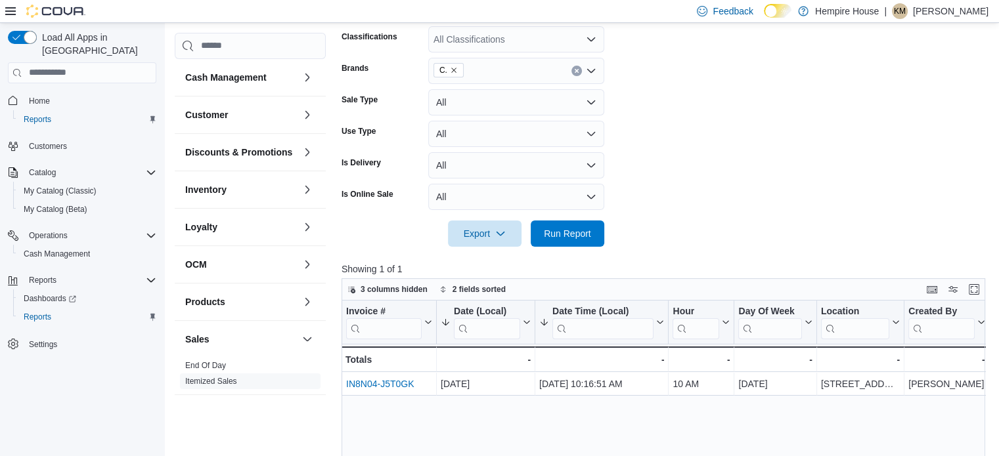
click at [695, 191] on form "Date Range Last 7 Days Locations [STREET_ADDRESS] Classifications All Classific…" at bounding box center [666, 96] width 650 height 299
click at [596, 227] on button "Run Report" at bounding box center [568, 233] width 74 height 26
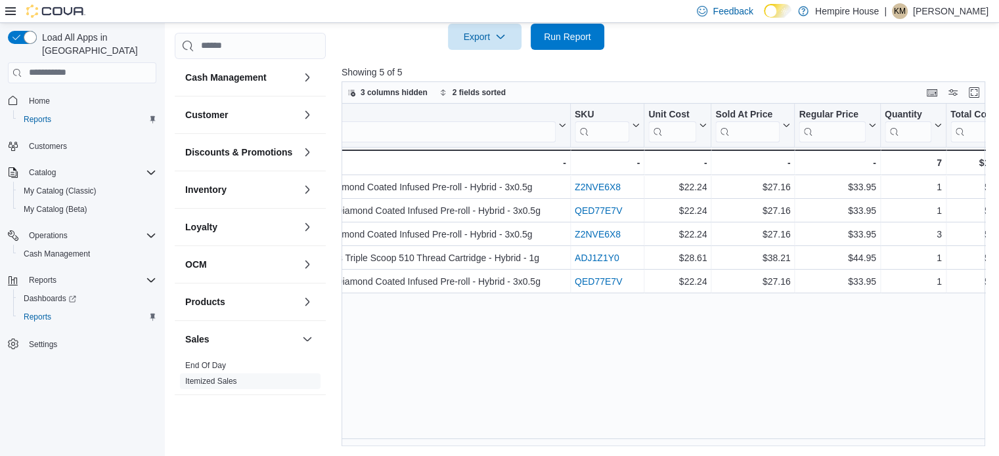
scroll to position [0, 1528]
click at [404, 32] on div "Export Run Report" at bounding box center [472, 37] width 263 height 26
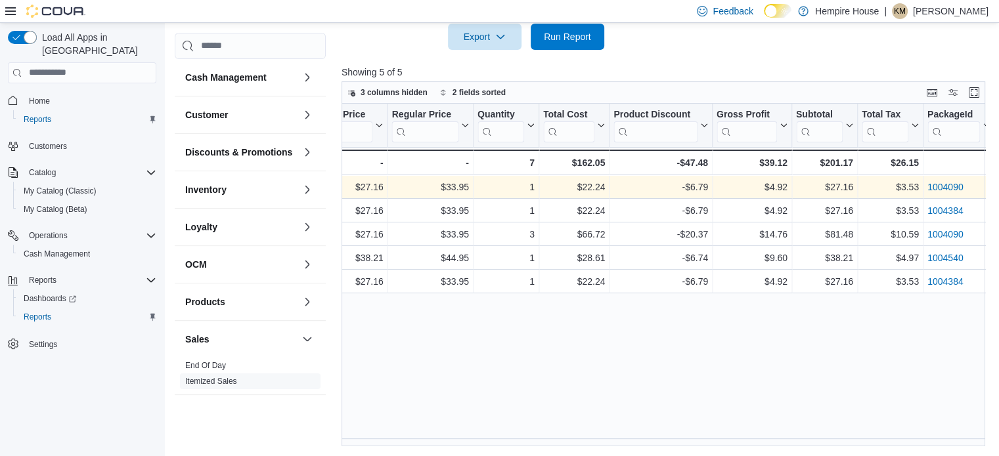
scroll to position [0, 1935]
